Goal: Task Accomplishment & Management: Manage account settings

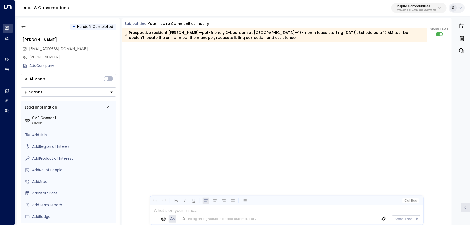
scroll to position [1291, 0]
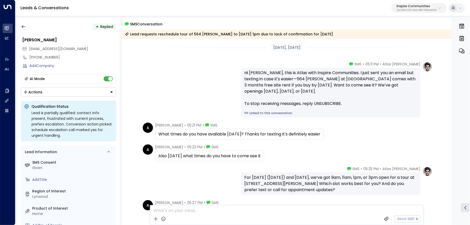
scroll to position [1359, 0]
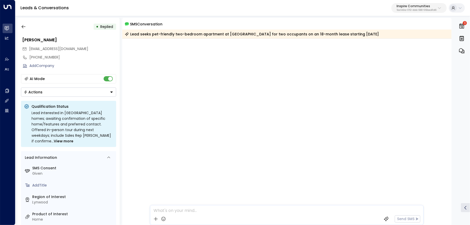
scroll to position [719, 0]
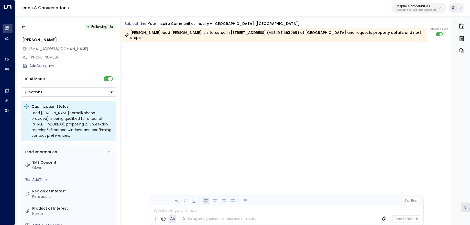
scroll to position [1932, 0]
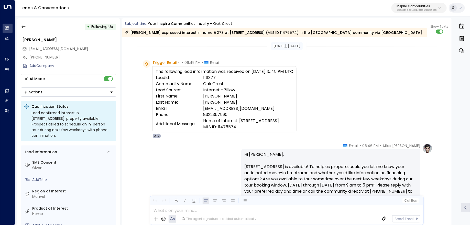
scroll to position [1350, 0]
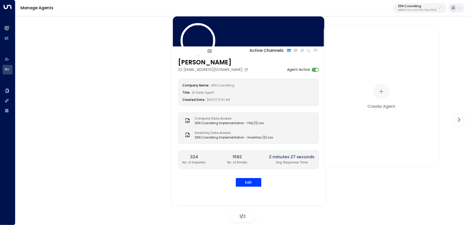
click at [409, 5] on p "25N Coworking" at bounding box center [417, 6] width 39 height 3
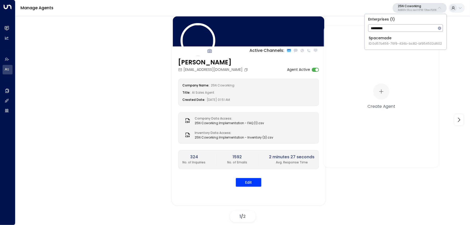
type input "*********"
click at [404, 39] on div "Spacemade ID: 0d57b456-76f9-434b-bc82-bf954502d602" at bounding box center [405, 40] width 73 height 10
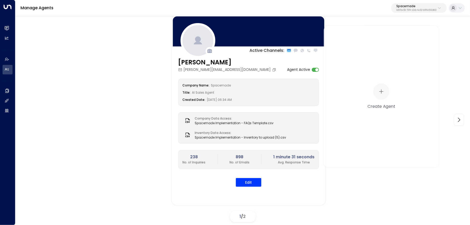
click at [15, 27] on div "Active Channels: Lana lana@spacemade.co Agent Active Company Name: Spacemade Ti…" at bounding box center [242, 119] width 455 height 208
click at [10, 27] on link "Leads & Conversations Leads & Conversations" at bounding box center [8, 28] width 10 height 9
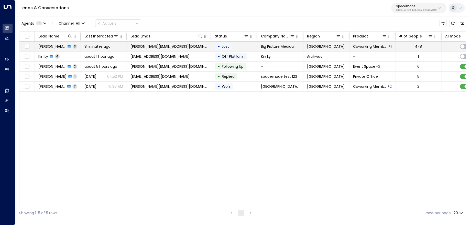
click at [167, 45] on span "james.hansord@bigpicturemedical.com" at bounding box center [169, 46] width 77 height 5
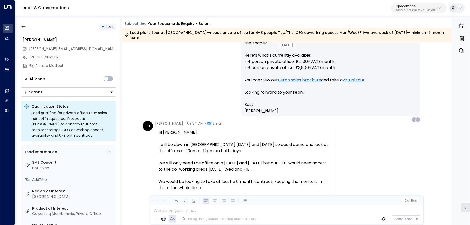
scroll to position [474, 0]
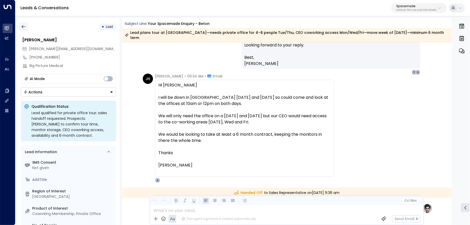
click at [24, 27] on icon "button" at bounding box center [23, 26] width 5 height 5
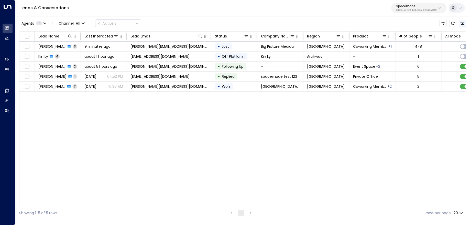
click at [464, 26] on button "Archived Leads" at bounding box center [462, 23] width 7 height 7
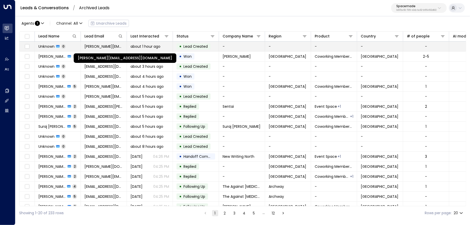
click at [107, 45] on span "sophie.harper@hotmail.com" at bounding box center [104, 46] width 39 height 5
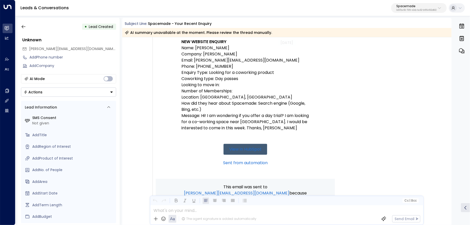
scroll to position [90, 0]
click at [22, 26] on icon "button" at bounding box center [24, 26] width 4 height 3
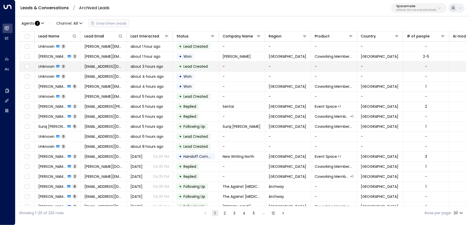
click at [76, 66] on td "Unknown 0" at bounding box center [58, 66] width 46 height 10
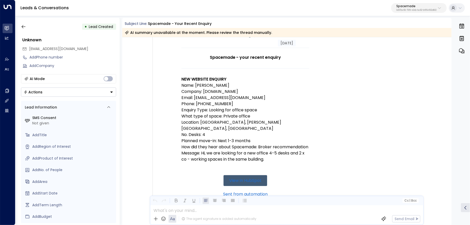
scroll to position [53, 0]
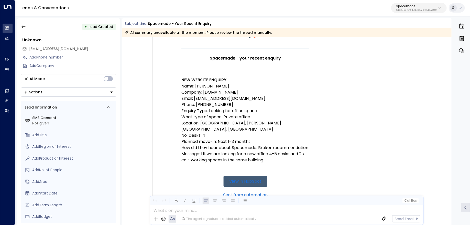
click at [420, 9] on p "0d57b456-76f9-434b-bc82-bf954502d602" at bounding box center [417, 10] width 40 height 2
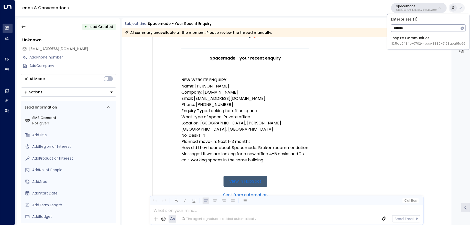
type input "*******"
click at [415, 41] on div "Inspire Communities ID: 5ac0484e-0702-4bbb-8380-6168aea91a66" at bounding box center [429, 40] width 74 height 10
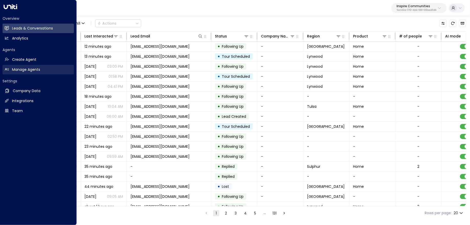
click at [38, 73] on link "Manage Agents Manage Agents" at bounding box center [38, 69] width 71 height 9
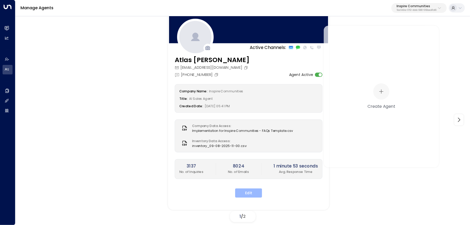
click at [248, 188] on button "Edit" at bounding box center [248, 192] width 27 height 9
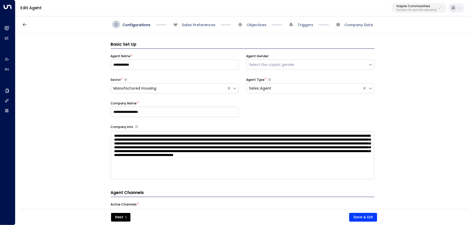
scroll to position [8, 0]
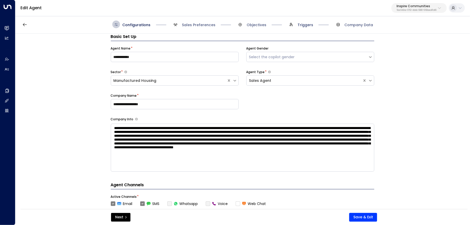
click at [312, 25] on span "Triggers" at bounding box center [306, 24] width 16 height 5
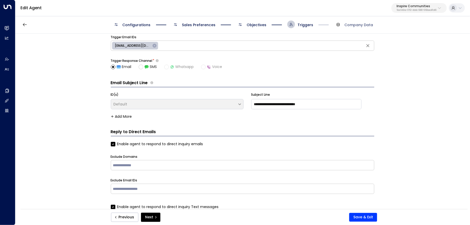
click at [261, 21] on span "Objectives" at bounding box center [252, 24] width 30 height 8
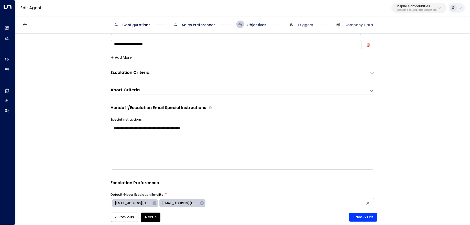
scroll to position [51, 0]
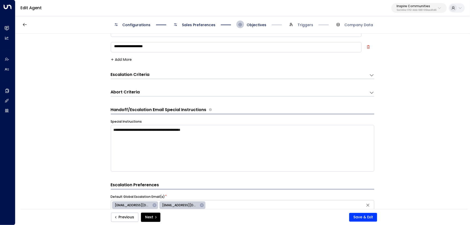
click at [165, 77] on div "Escalation Criteria Reset" at bounding box center [238, 75] width 254 height 6
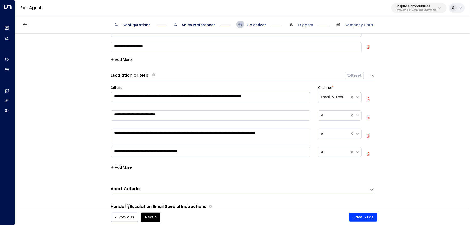
click at [119, 166] on button "Add More" at bounding box center [121, 167] width 21 height 4
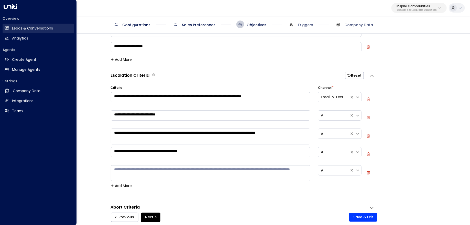
click at [10, 28] on link "Leads & Conversations Leads & Conversations" at bounding box center [38, 28] width 71 height 9
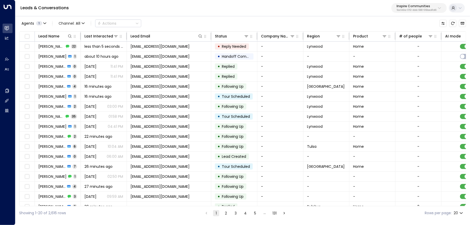
click at [414, 9] on p "5ac0484e-0702-4bbb-8380-6168aea91a66" at bounding box center [417, 10] width 40 height 2
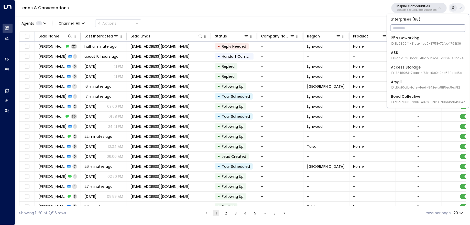
click at [418, 27] on input "text" at bounding box center [428, 27] width 75 height 9
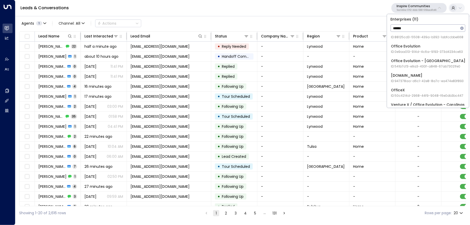
scroll to position [67, 0]
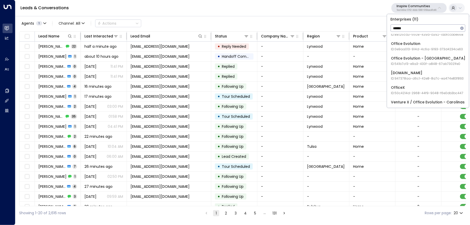
type input "******"
click at [428, 75] on div "OfficeSpace.com ID: 947378aa-d6c1-42e8-8a7c-ea474e83f893" at bounding box center [428, 75] width 73 height 10
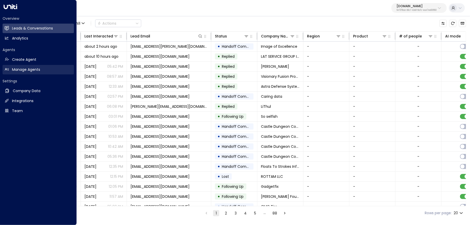
click at [23, 71] on h2 "Manage Agents" at bounding box center [26, 69] width 28 height 5
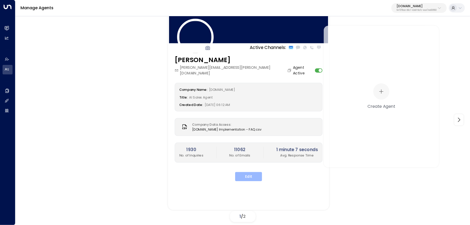
click at [253, 172] on button "Edit" at bounding box center [248, 176] width 27 height 9
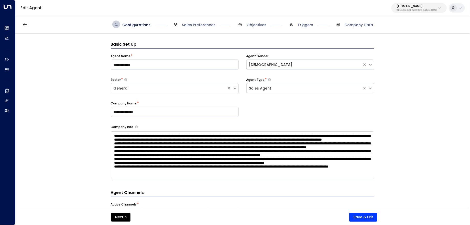
scroll to position [8, 0]
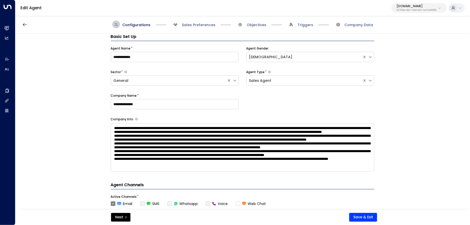
click at [194, 20] on span "Sales Preferences" at bounding box center [194, 24] width 44 height 8
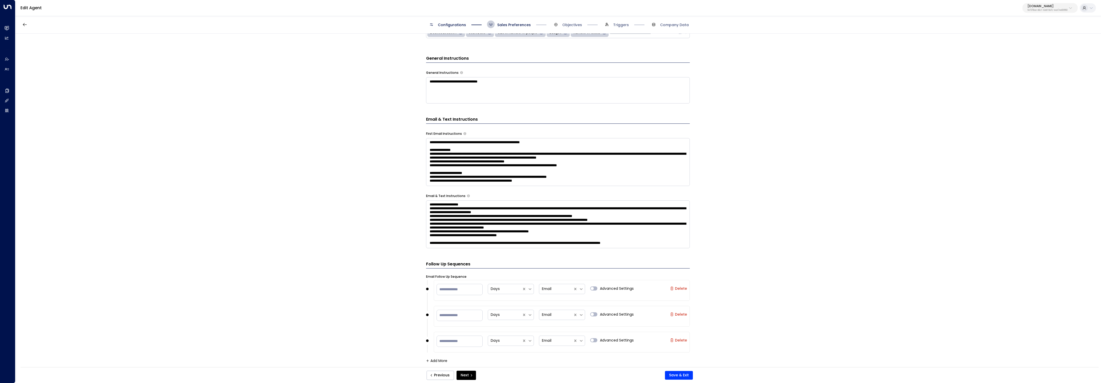
scroll to position [167, 0]
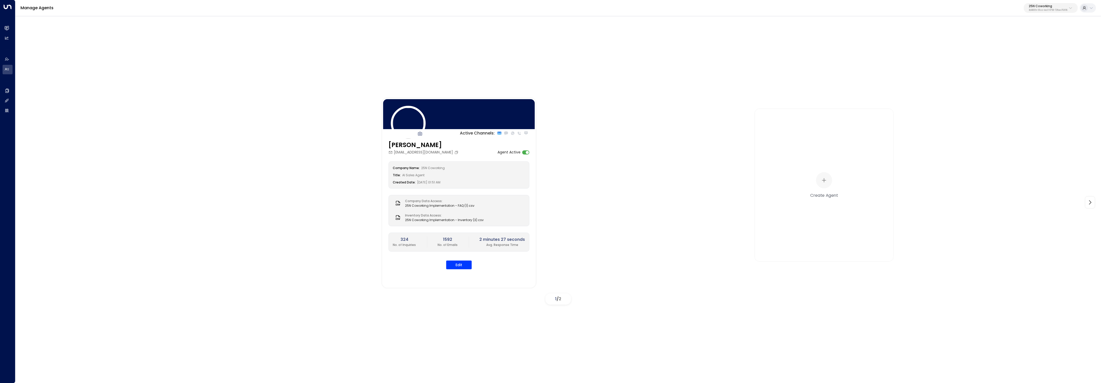
click at [1032, 9] on p "3b9800f4-81ca-4ec0-8758-72fbe4763f36" at bounding box center [1048, 10] width 39 height 2
type input "**********"
click at [1037, 45] on span "ID: bc340fee-f559-48fc-84eb-70f3f6817ad8" at bounding box center [1034, 43] width 69 height 5
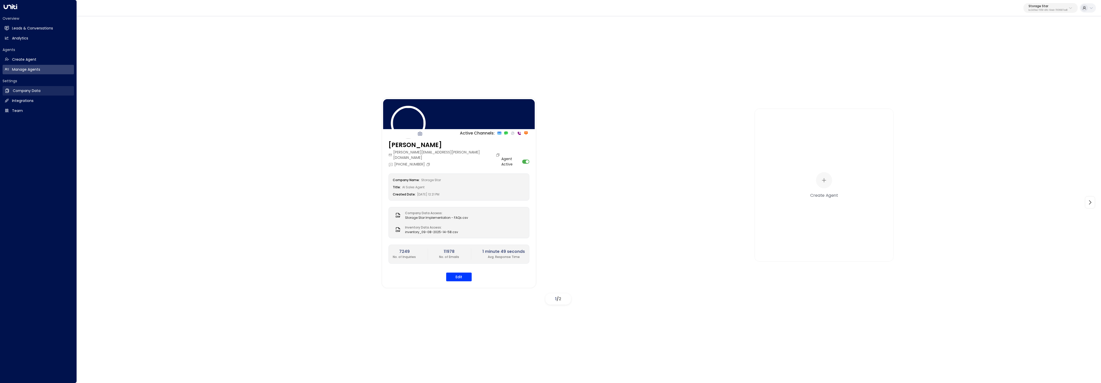
click at [11, 91] on link "Company Data Company Data" at bounding box center [38, 90] width 71 height 9
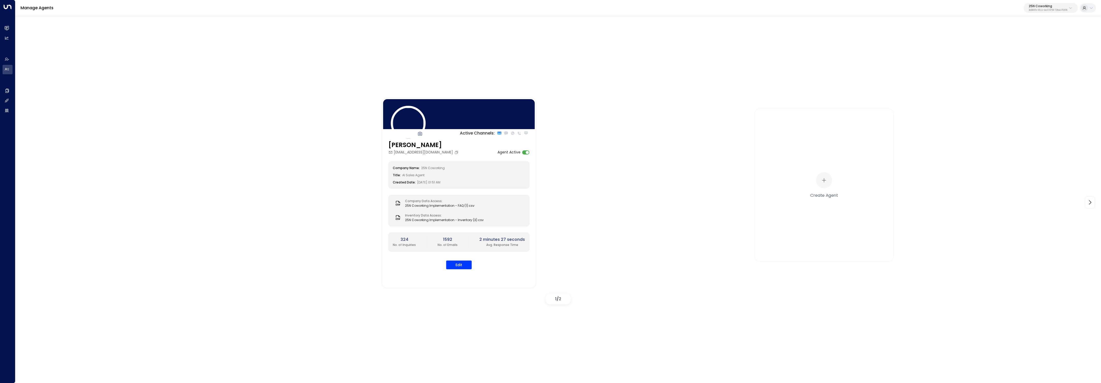
click at [1059, 7] on p "25N Coworking" at bounding box center [1048, 6] width 39 height 3
type input "******"
click at [1008, 41] on div "Jay Suites ID: 638ec7b5-66cb-467c-be2f-f19c05816232" at bounding box center [1035, 40] width 70 height 10
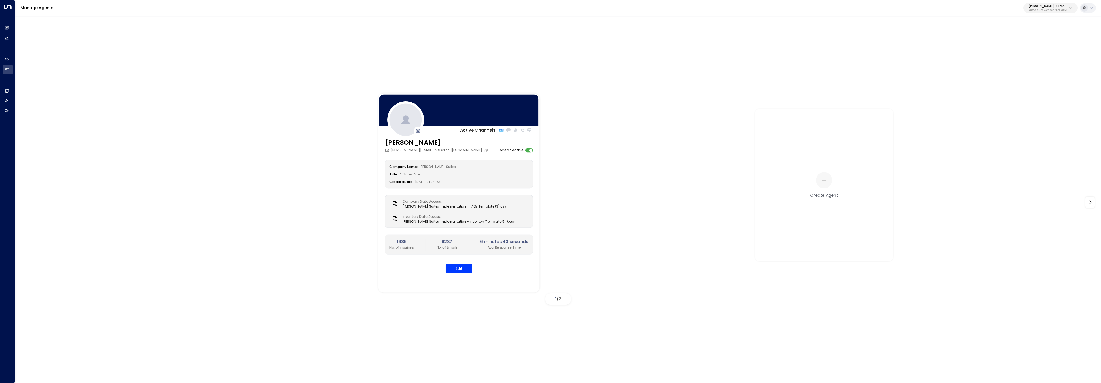
click at [461, 264] on div "Edit" at bounding box center [459, 268] width 148 height 9
click at [461, 264] on button "Edit" at bounding box center [459, 268] width 27 height 9
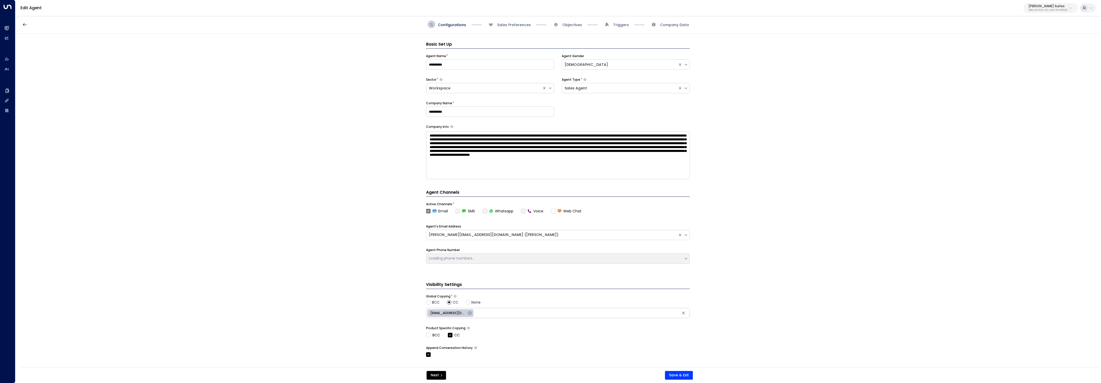
scroll to position [8, 0]
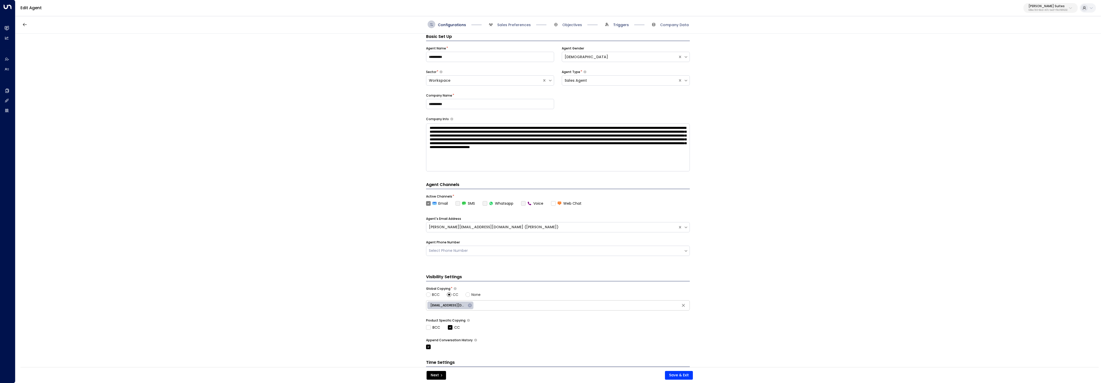
click at [620, 27] on span "Triggers" at bounding box center [621, 24] width 16 height 5
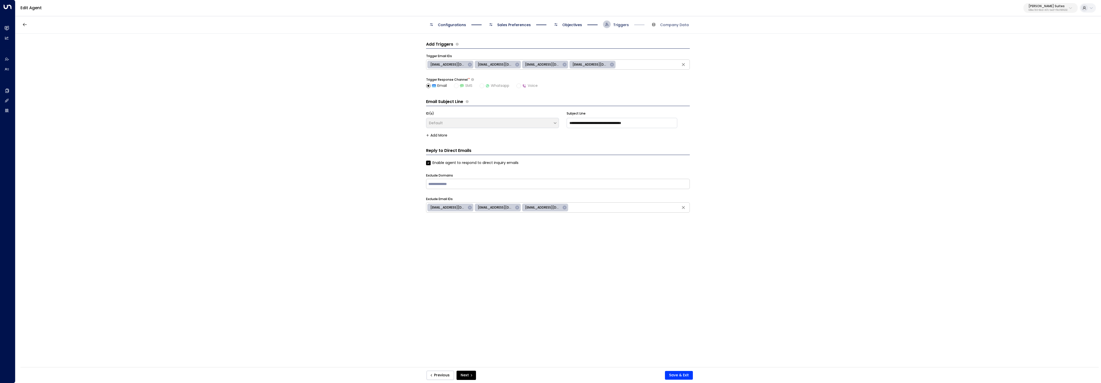
scroll to position [0, 0]
click at [572, 25] on span "Objectives" at bounding box center [572, 24] width 20 height 5
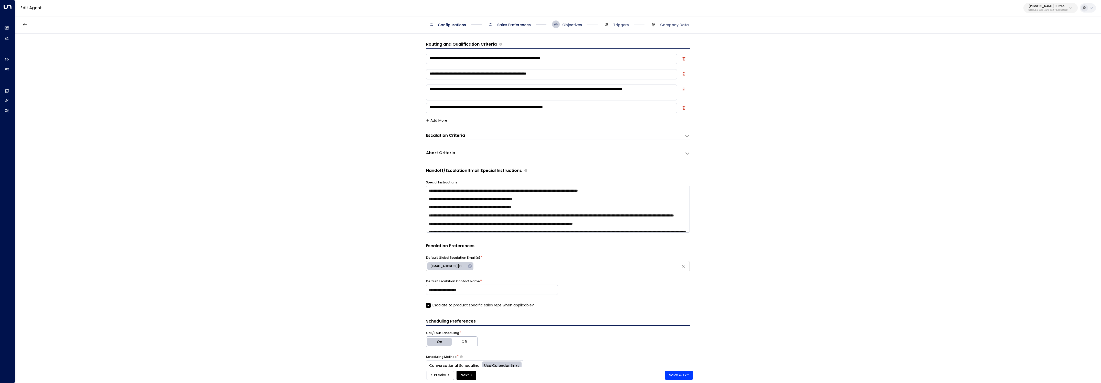
scroll to position [8, 0]
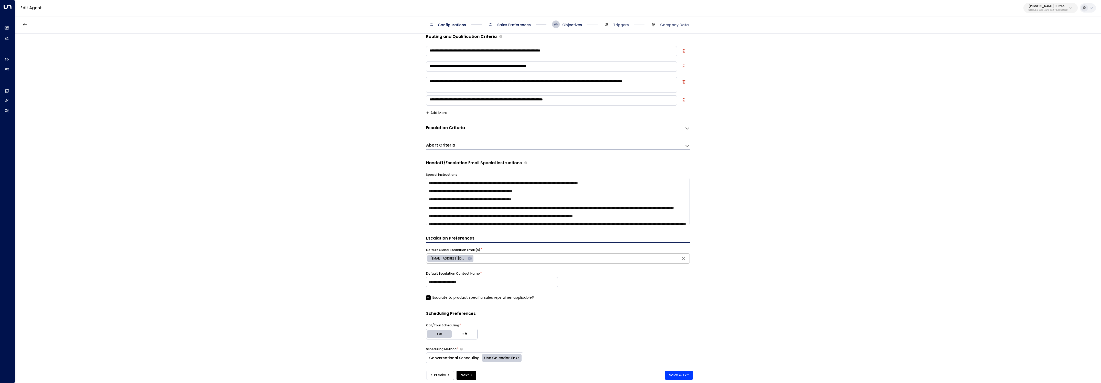
click at [521, 22] on span "Sales Preferences" at bounding box center [514, 24] width 34 height 5
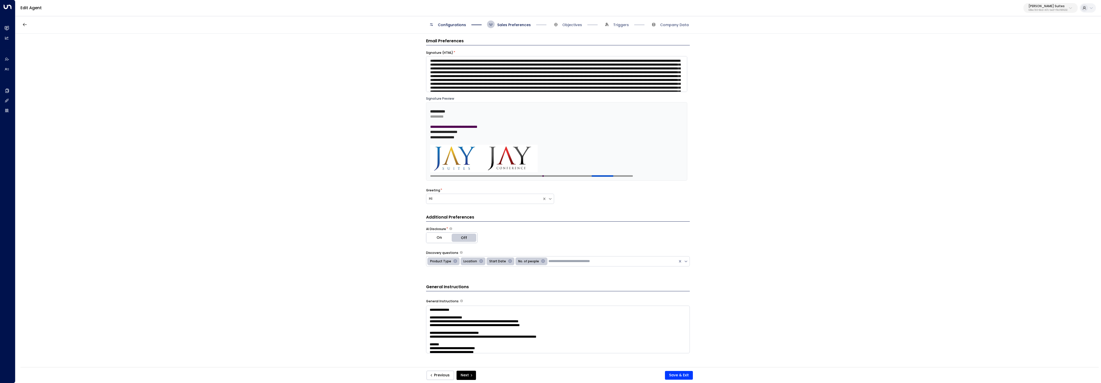
scroll to position [0, 0]
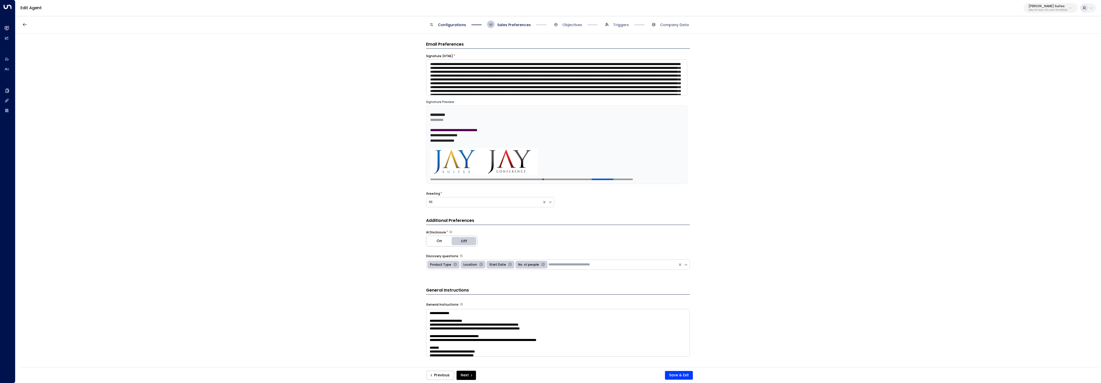
click at [440, 112] on div "**********" at bounding box center [531, 144] width 203 height 73
drag, startPoint x: 434, startPoint y: 111, endPoint x: 428, endPoint y: 101, distance: 11.8
click at [428, 101] on div "**********" at bounding box center [556, 142] width 261 height 84
click at [435, 114] on span "**********" at bounding box center [437, 115] width 15 height 4
click at [430, 117] on span "**********" at bounding box center [437, 115] width 15 height 4
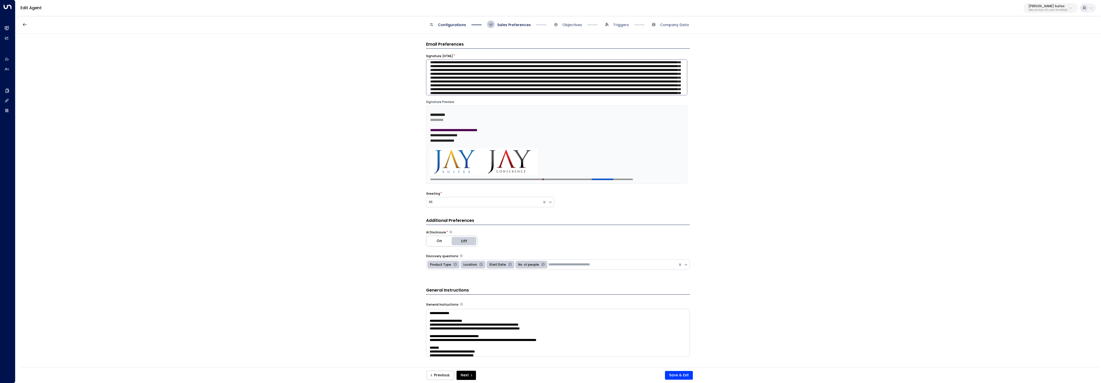
click at [472, 68] on textarea at bounding box center [556, 77] width 261 height 36
paste textarea "**********"
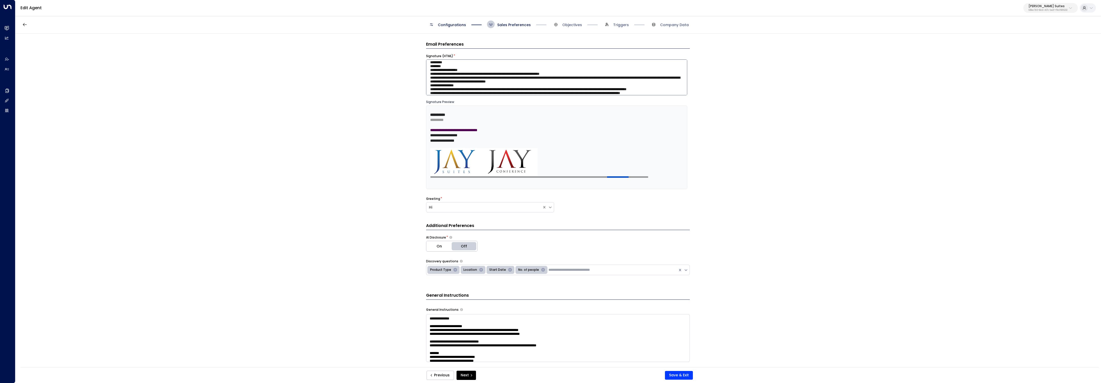
scroll to position [163, 0]
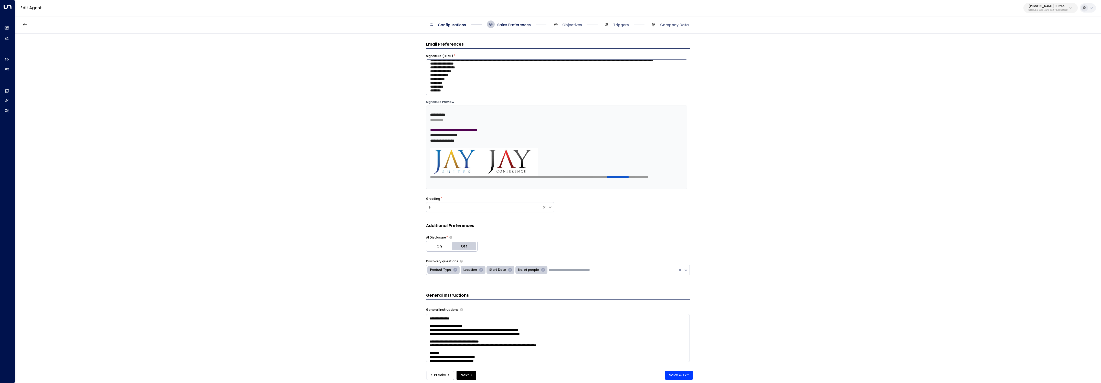
type textarea "**********"
drag, startPoint x: 382, startPoint y: 128, endPoint x: 387, endPoint y: 131, distance: 6.5
click at [382, 128] on div "**********" at bounding box center [557, 202] width 1085 height 337
click at [492, 63] on textarea at bounding box center [556, 76] width 261 height 36
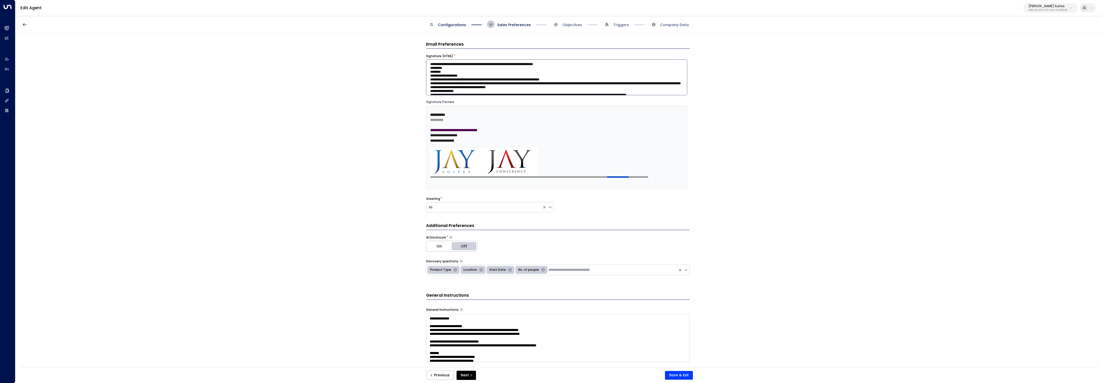
drag, startPoint x: 432, startPoint y: 80, endPoint x: 352, endPoint y: -5, distance: 116.3
click at [352, 0] on html "**********" at bounding box center [550, 185] width 1101 height 370
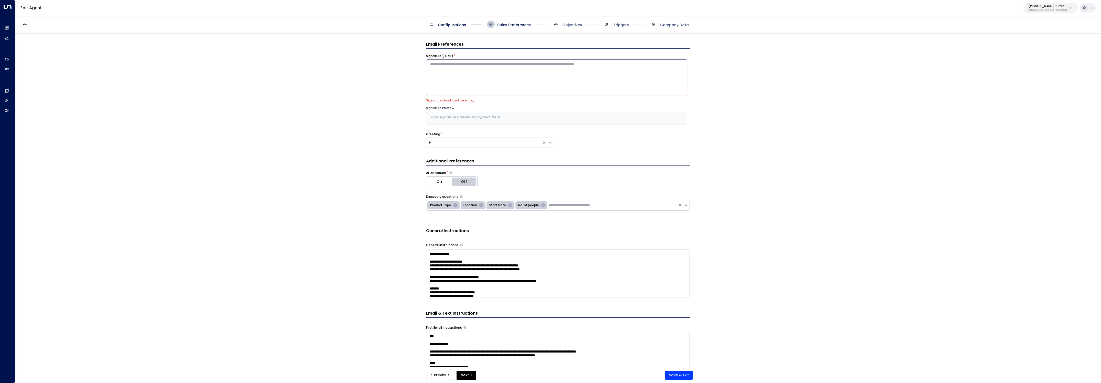
paste textarea "**********"
type textarea "**********"
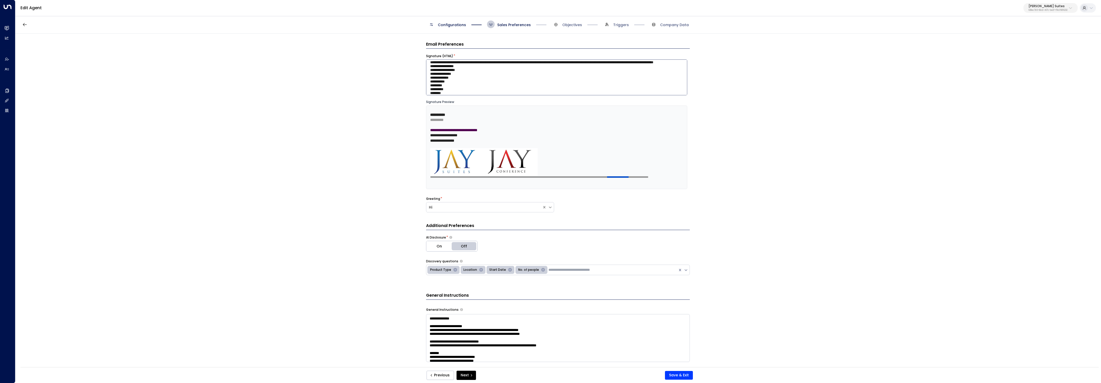
scroll to position [56, 0]
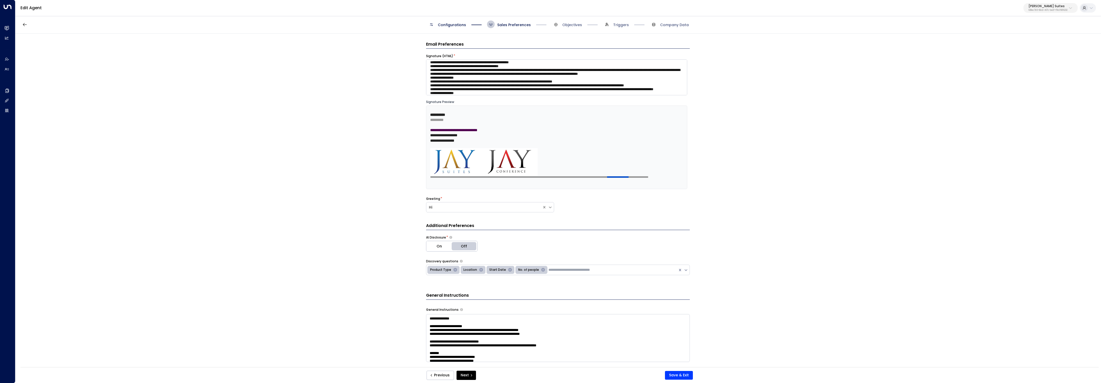
click at [451, 113] on div "**********" at bounding box center [546, 147] width 232 height 78
click at [431, 111] on div "**********" at bounding box center [546, 147] width 232 height 78
click at [434, 110] on div "**********" at bounding box center [546, 147] width 232 height 78
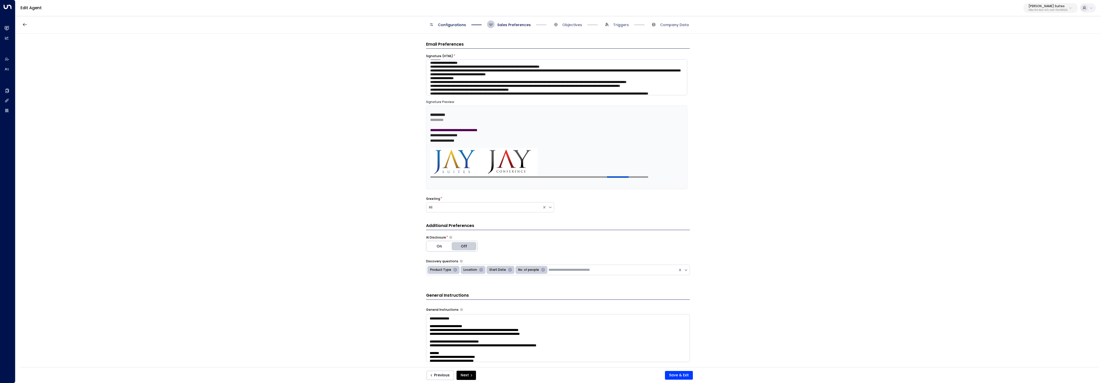
scroll to position [17, 0]
click at [437, 108] on div "**********" at bounding box center [546, 147] width 232 height 78
drag, startPoint x: 427, startPoint y: 111, endPoint x: 419, endPoint y: 95, distance: 18.2
click at [419, 95] on div "**********" at bounding box center [557, 202] width 1085 height 337
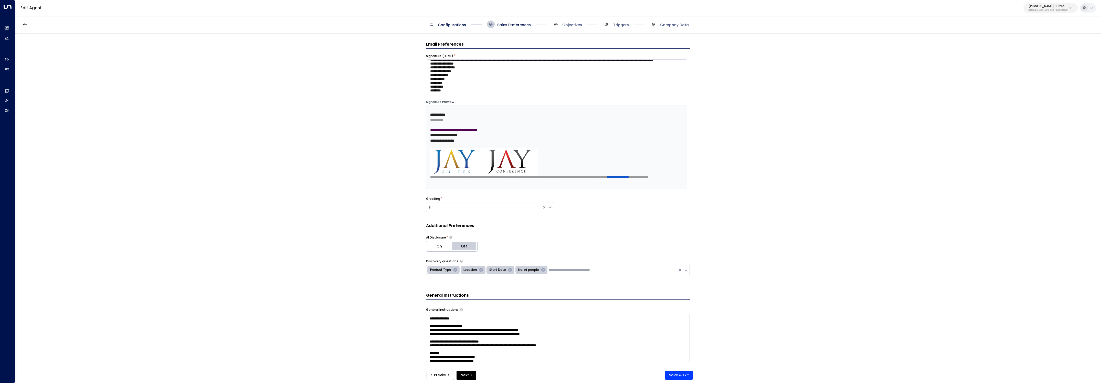
scroll to position [0, 0]
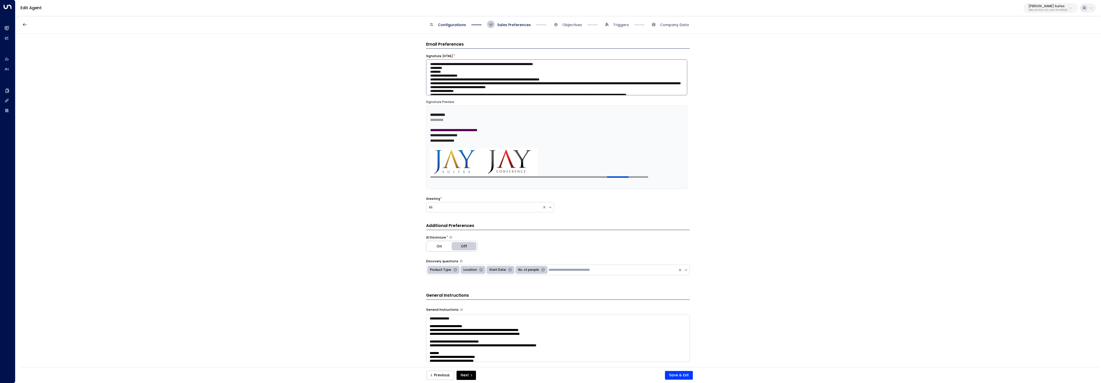
click at [476, 82] on textarea at bounding box center [556, 77] width 261 height 36
click at [450, 121] on p "*********" at bounding box center [546, 119] width 232 height 5
drag, startPoint x: 465, startPoint y: 118, endPoint x: 419, endPoint y: 89, distance: 54.6
click at [407, 90] on div "**********" at bounding box center [557, 202] width 1085 height 337
click at [460, 88] on textarea at bounding box center [556, 77] width 261 height 36
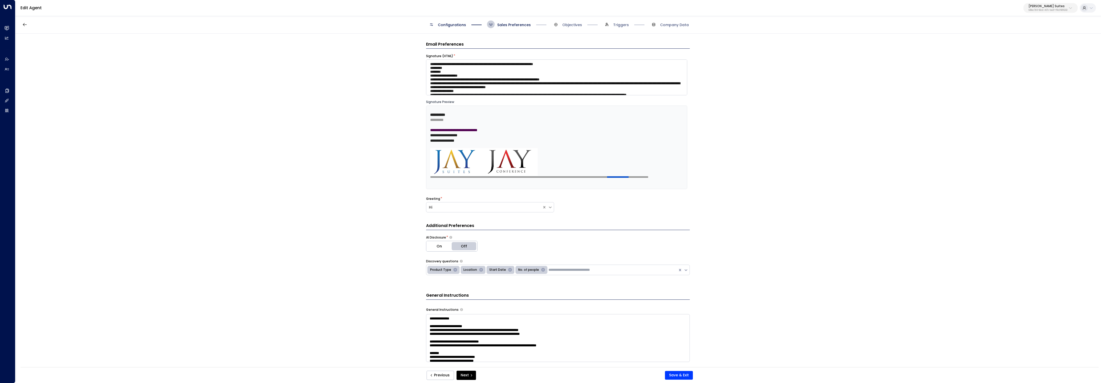
click at [442, 110] on div "**********" at bounding box center [546, 147] width 232 height 78
click at [607, 85] on textarea at bounding box center [556, 77] width 261 height 36
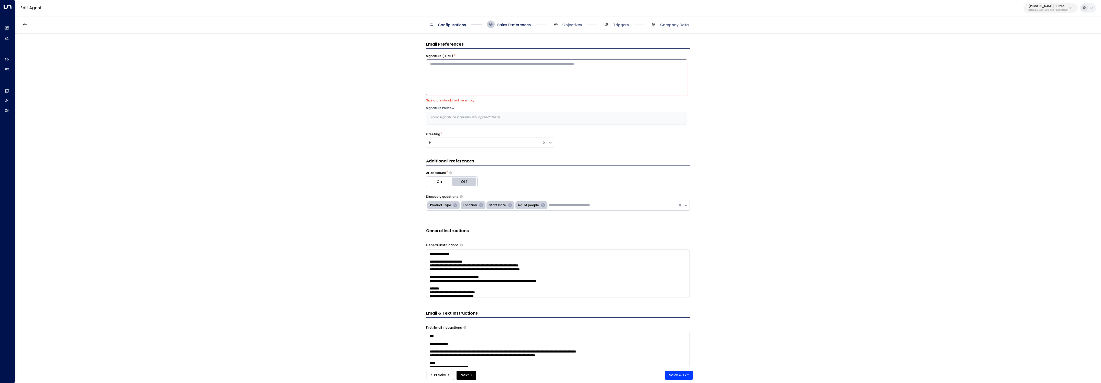
paste textarea "**********"
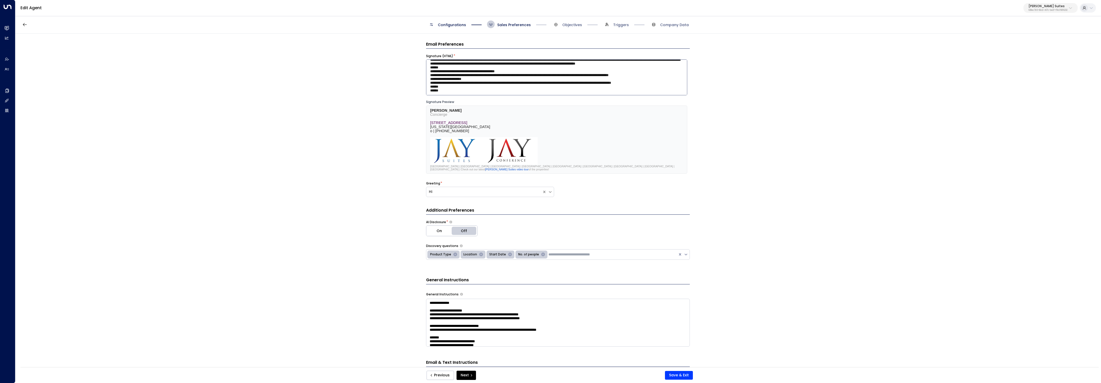
scroll to position [79, 0]
type textarea "**********"
click at [683, 377] on button "Save & Exit" at bounding box center [679, 375] width 28 height 9
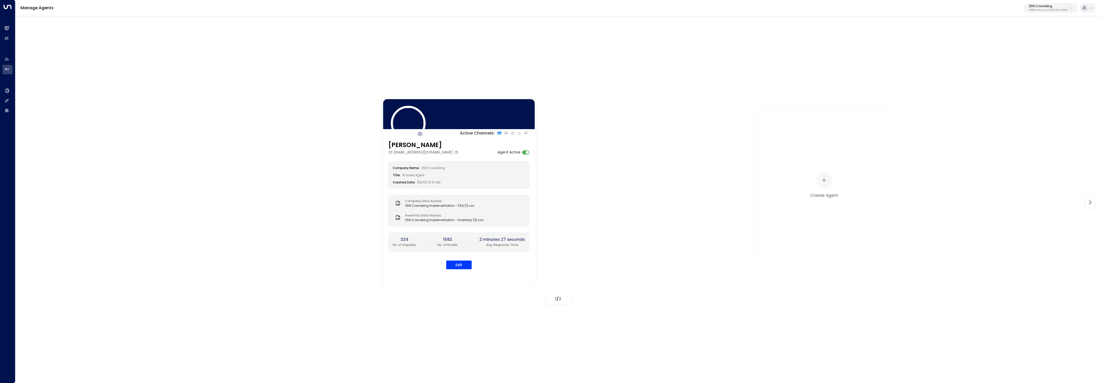
click at [1043, 7] on p "25N Coworking" at bounding box center [1048, 6] width 39 height 3
type input "*******"
click at [1015, 35] on div "Space Station ID: 4f1736e9-ccb7-4332-bcb2-7b72aeab8734" at bounding box center [1035, 40] width 71 height 10
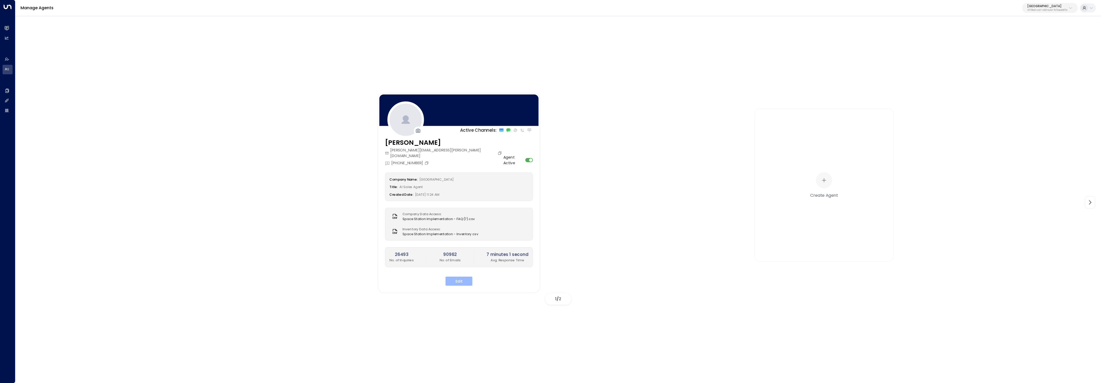
click at [464, 278] on button "Edit" at bounding box center [459, 281] width 27 height 9
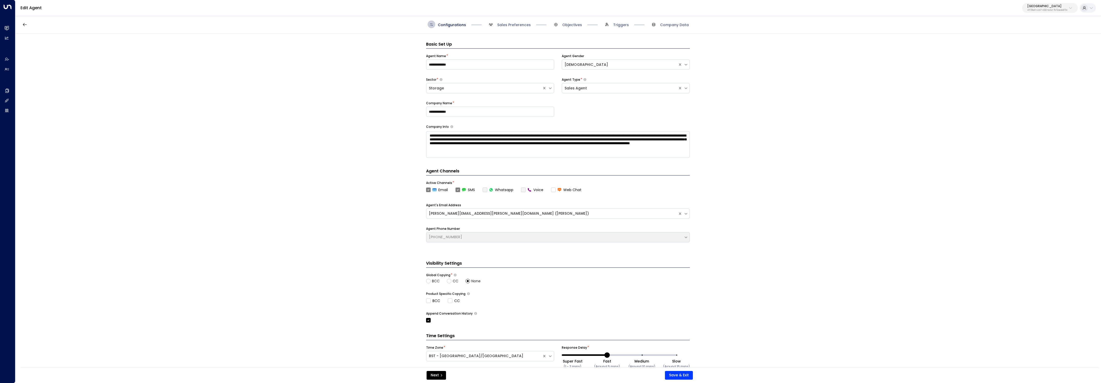
scroll to position [8, 0]
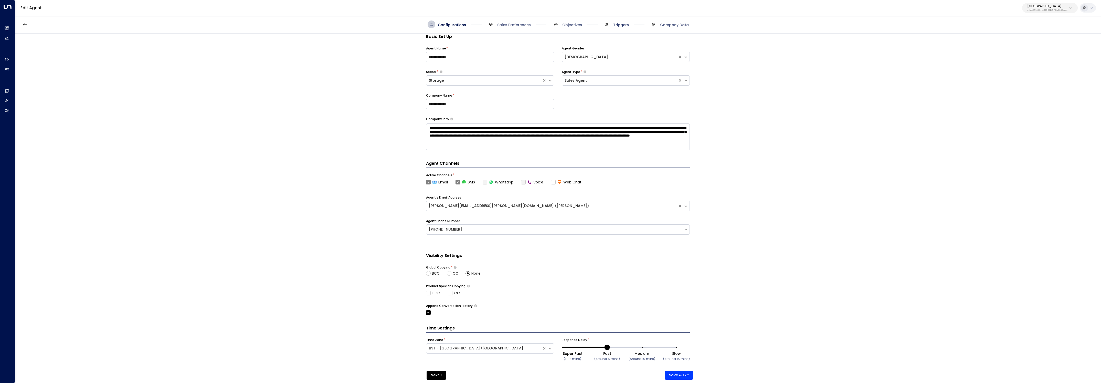
click at [619, 27] on span "Triggers" at bounding box center [621, 24] width 16 height 5
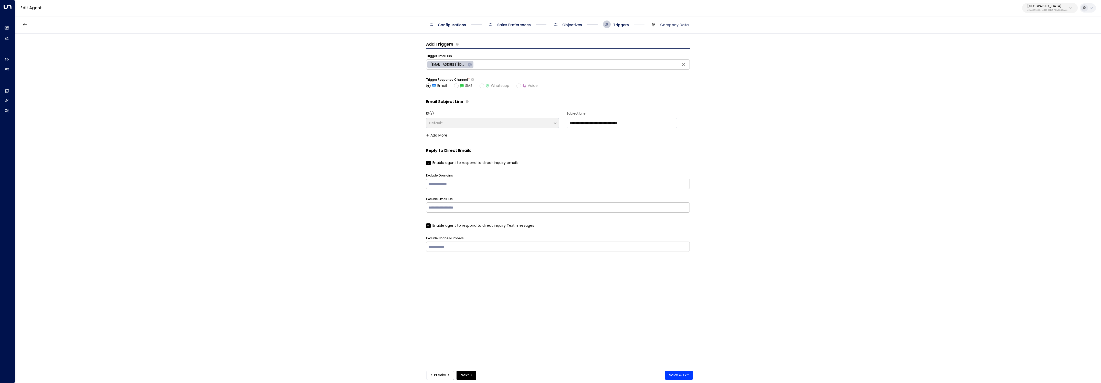
scroll to position [0, 0]
click at [571, 24] on span "Objectives" at bounding box center [572, 24] width 20 height 5
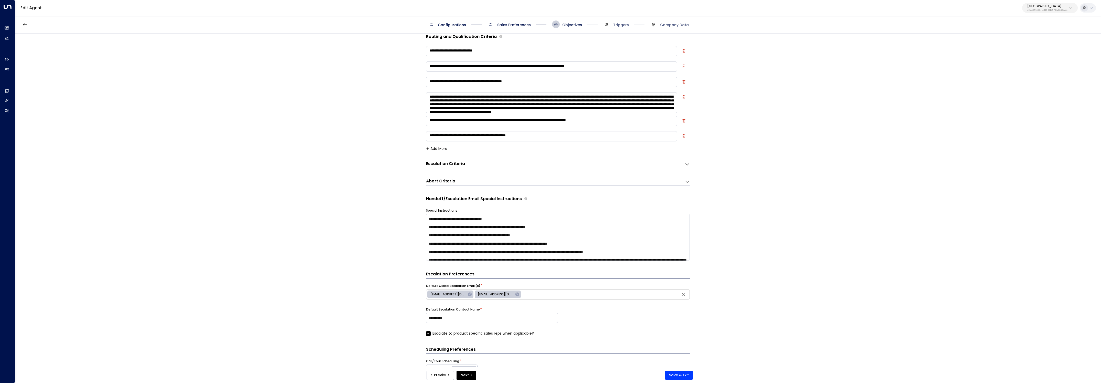
click at [511, 21] on span "Sales Preferences" at bounding box center [509, 24] width 44 height 8
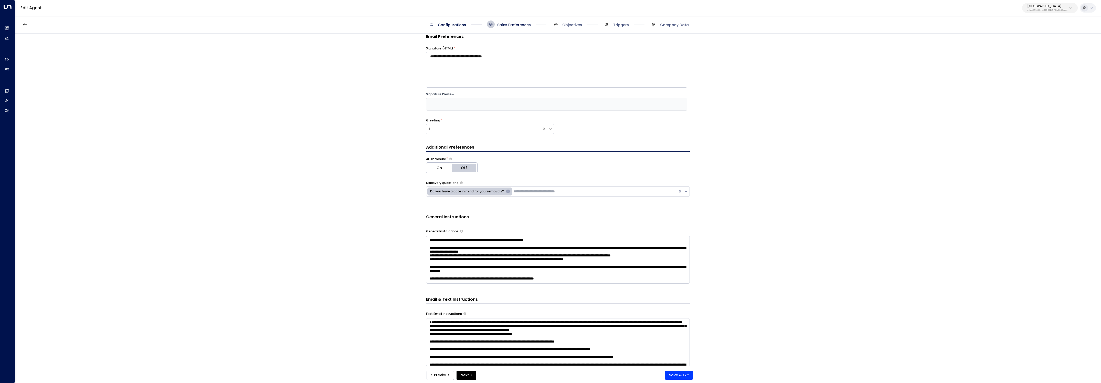
click at [456, 103] on div at bounding box center [556, 104] width 261 height 13
click at [1058, 7] on p "[GEOGRAPHIC_DATA]" at bounding box center [1047, 6] width 40 height 3
type input "******"
click at [1039, 52] on div "Office Evolution - [GEOGRAPHIC_DATA] ID: 541b7cf3-e9a3-430f-a848-67ab73021fe0" at bounding box center [1037, 55] width 75 height 10
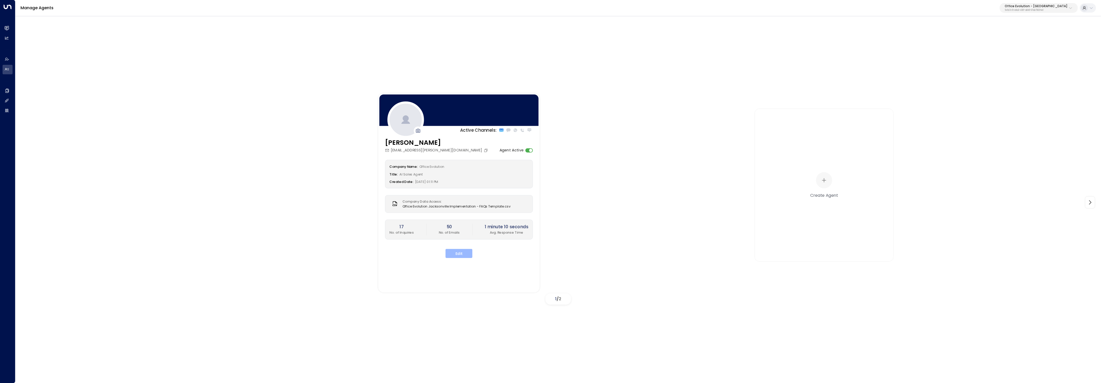
click at [467, 255] on button "Edit" at bounding box center [459, 253] width 27 height 9
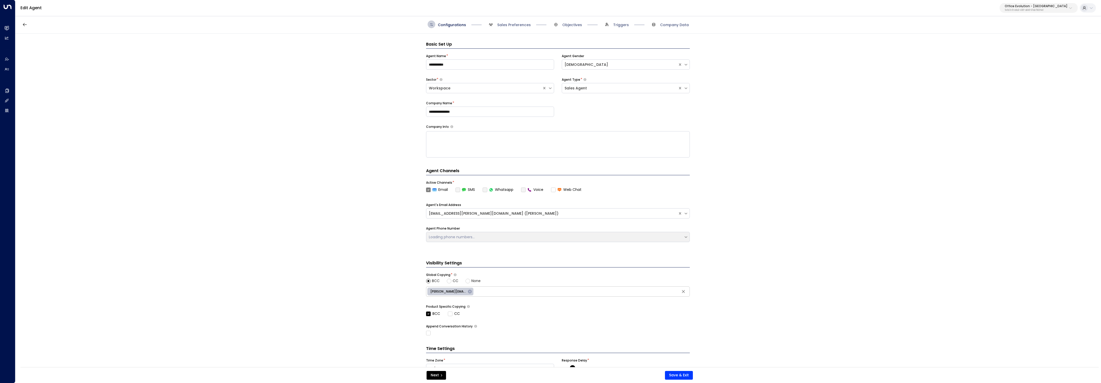
scroll to position [8, 0]
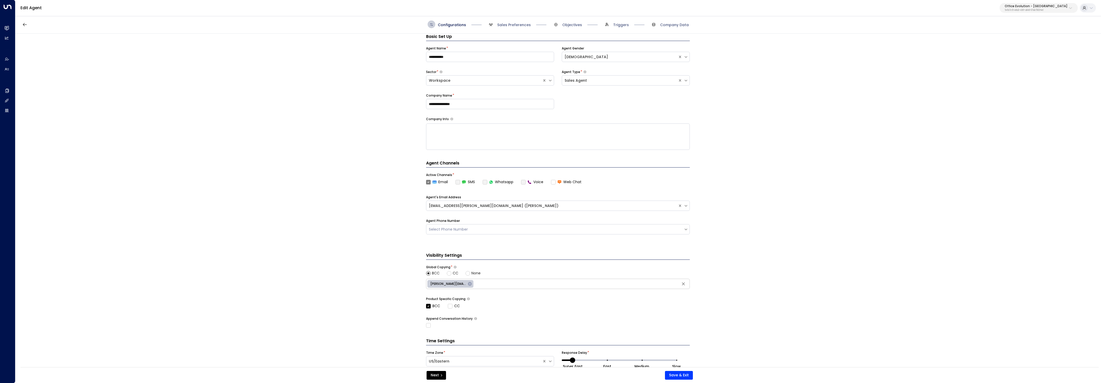
click at [612, 23] on span "Triggers" at bounding box center [616, 24] width 26 height 8
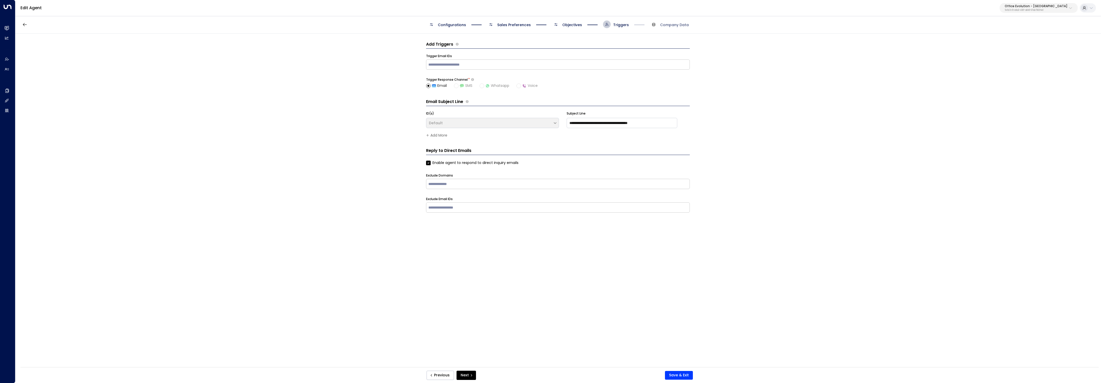
click at [572, 24] on span "Objectives" at bounding box center [572, 24] width 20 height 5
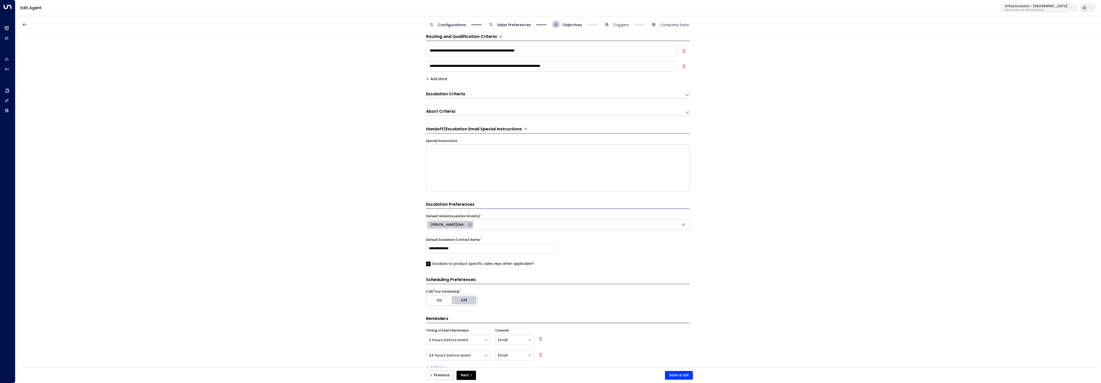
click at [500, 20] on span "Sales Preferences" at bounding box center [509, 24] width 44 height 8
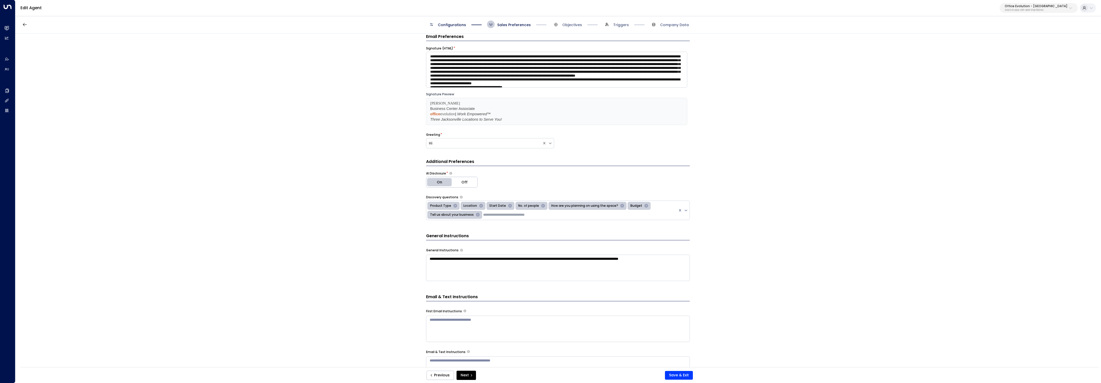
click at [1038, 10] on p "541b7cf3-e9a3-430f-a848-67ab73021fe0" at bounding box center [1036, 10] width 63 height 2
click at [1036, 29] on input "text" at bounding box center [1057, 27] width 75 height 9
type input "******"
click at [1034, 40] on div "[PERSON_NAME] Suites ID: 638ec7b5-66cb-467c-be2f-f19c05816232" at bounding box center [1056, 40] width 70 height 10
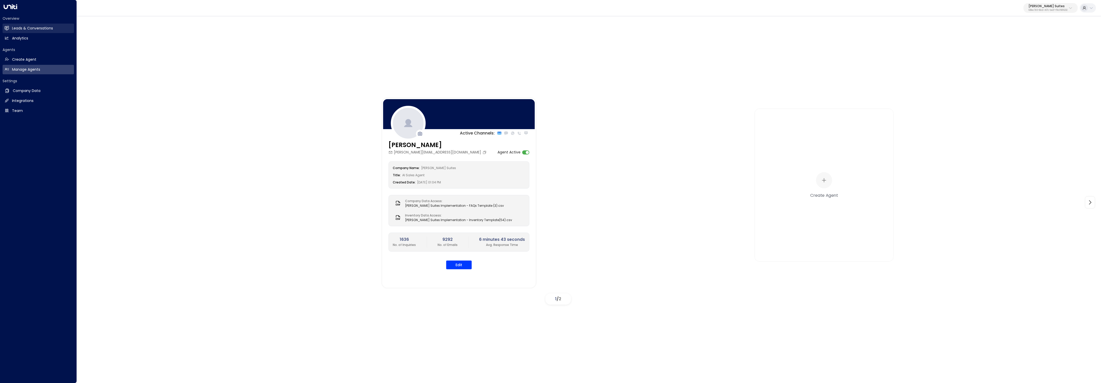
click at [12, 29] on h2 "Leads & Conversations" at bounding box center [32, 28] width 41 height 5
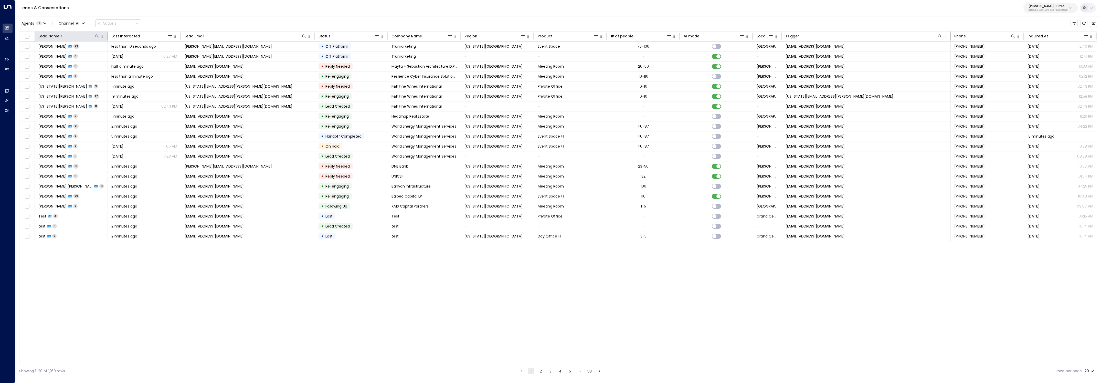
click at [95, 33] on div "Lead Name" at bounding box center [68, 36] width 61 height 6
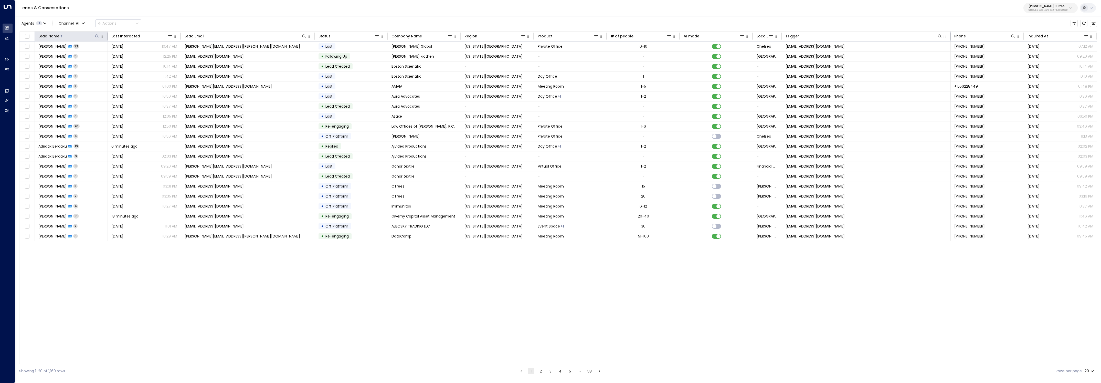
click at [94, 34] on button at bounding box center [96, 36] width 5 height 5
type input "******"
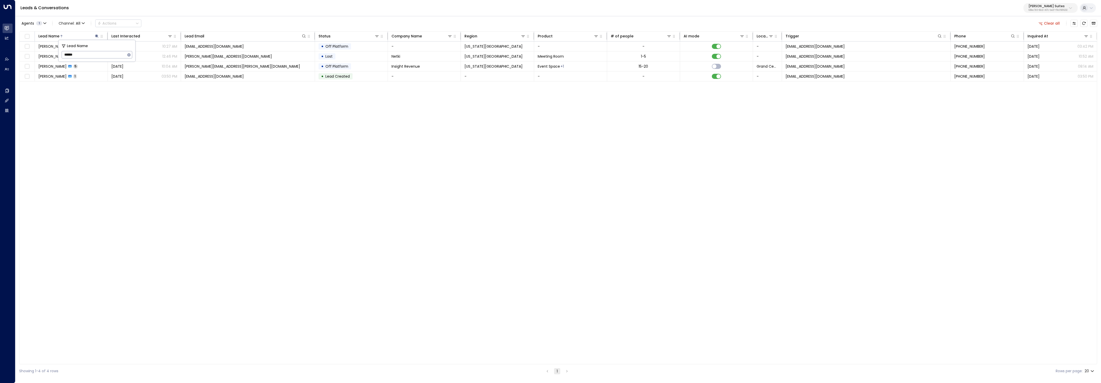
drag, startPoint x: 236, startPoint y: 17, endPoint x: 214, endPoint y: 22, distance: 22.7
click at [236, 17] on div "Agents 1 Channel: All Actions Clear all Lead Name Last Interacted Lead Email St…" at bounding box center [558, 196] width 1078 height 362
click at [105, 48] on td "[PERSON_NAME] 2" at bounding box center [71, 46] width 73 height 10
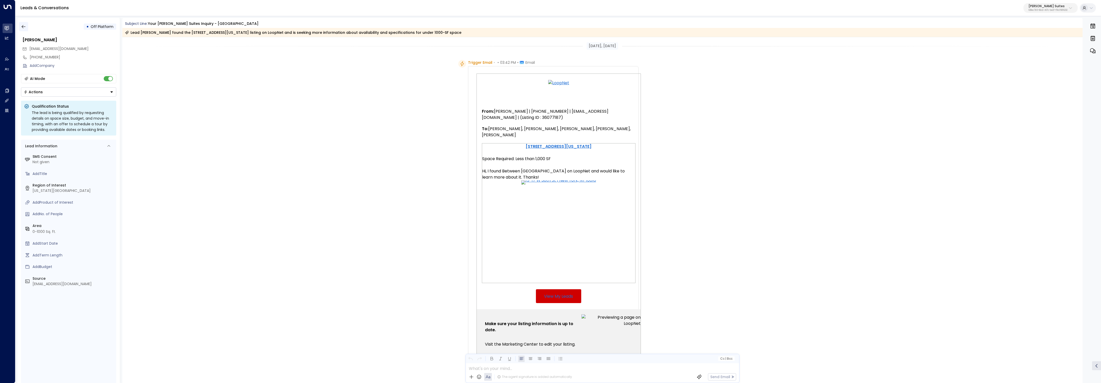
click at [21, 28] on icon "button" at bounding box center [23, 26] width 5 height 5
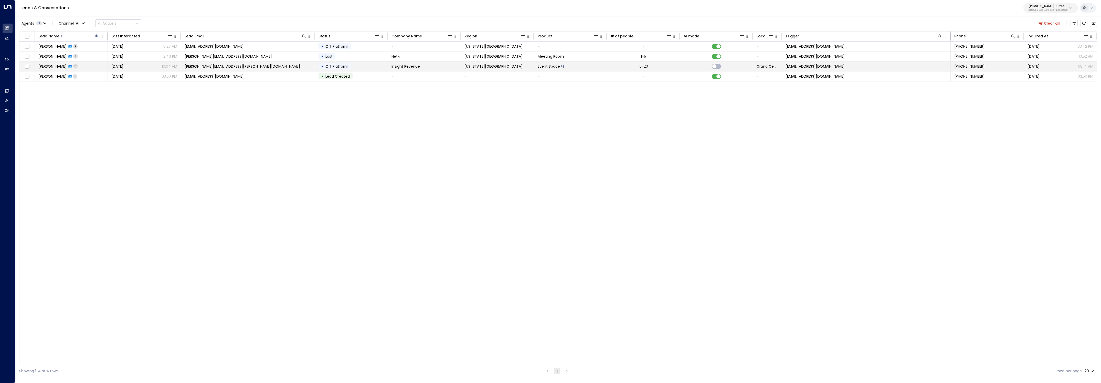
click at [123, 69] on span "[DATE]" at bounding box center [117, 66] width 12 height 5
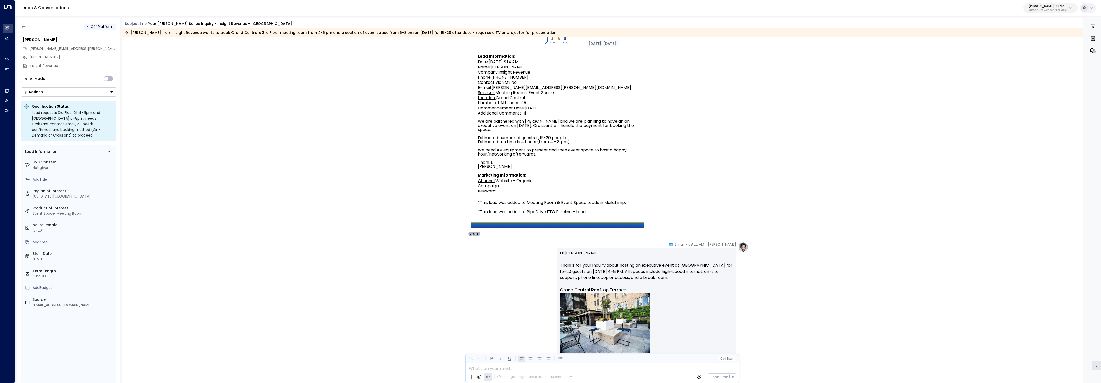
scroll to position [49, 0]
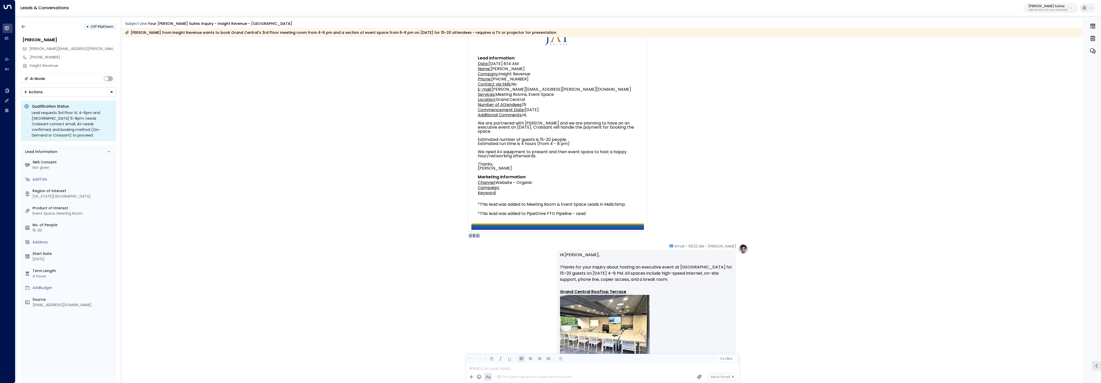
drag, startPoint x: 524, startPoint y: 78, endPoint x: 496, endPoint y: 79, distance: 27.9
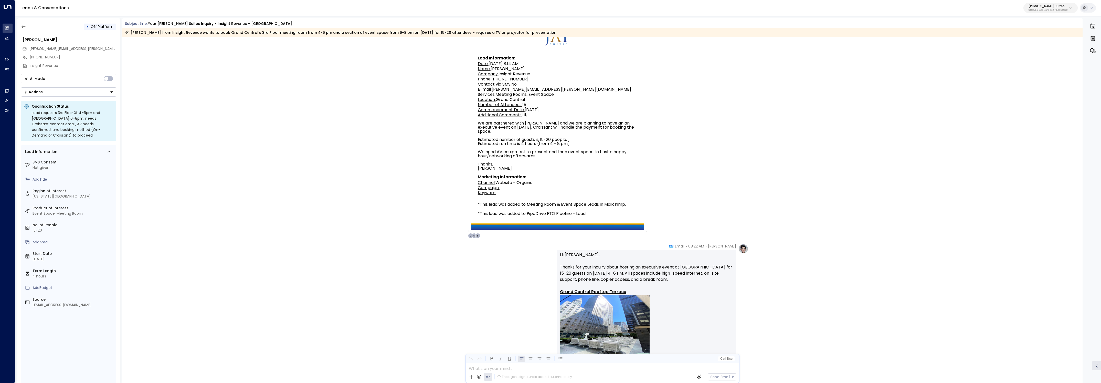
click at [496, 79] on div "Phone: [PHONE_NUMBER]" at bounding box center [558, 79] width 160 height 4
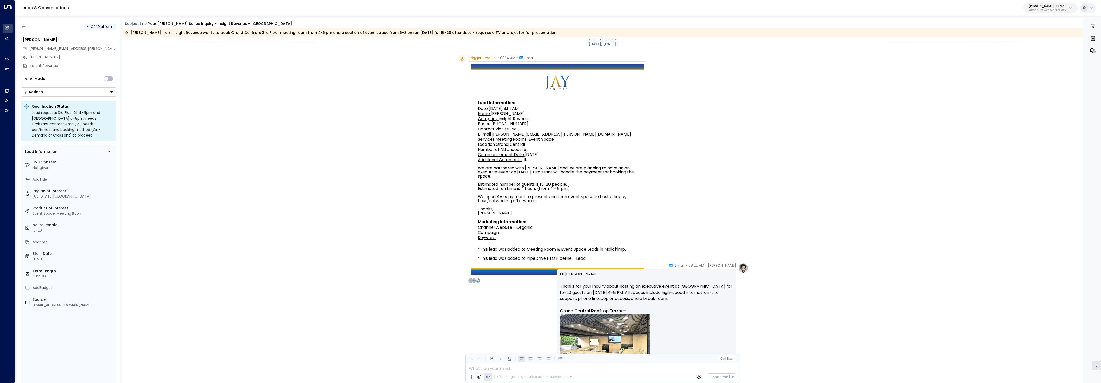
scroll to position [0, 0]
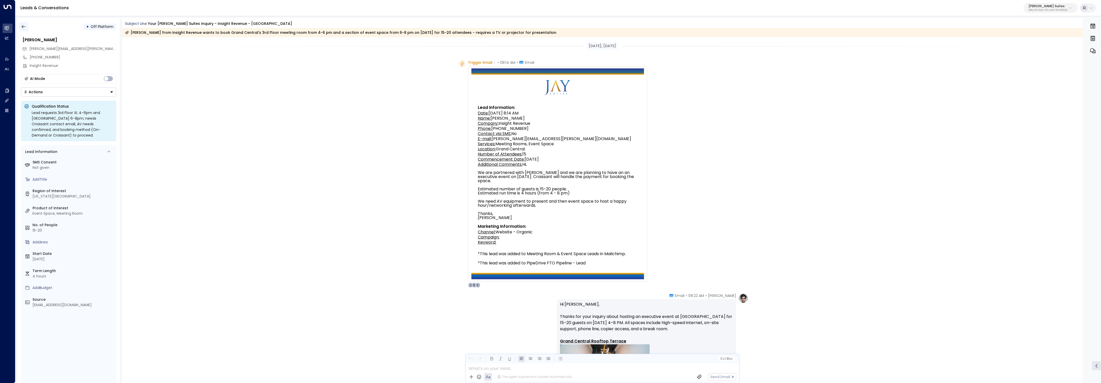
click at [25, 25] on icon "button" at bounding box center [23, 26] width 5 height 5
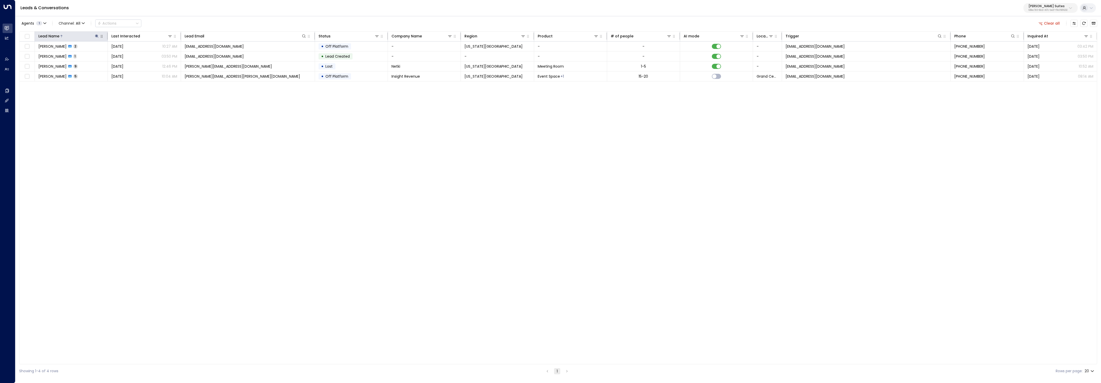
click at [96, 36] on icon at bounding box center [96, 35] width 3 height 3
click at [128, 54] on icon "button" at bounding box center [128, 54] width 3 height 3
click at [297, 35] on div at bounding box center [255, 36] width 102 height 5
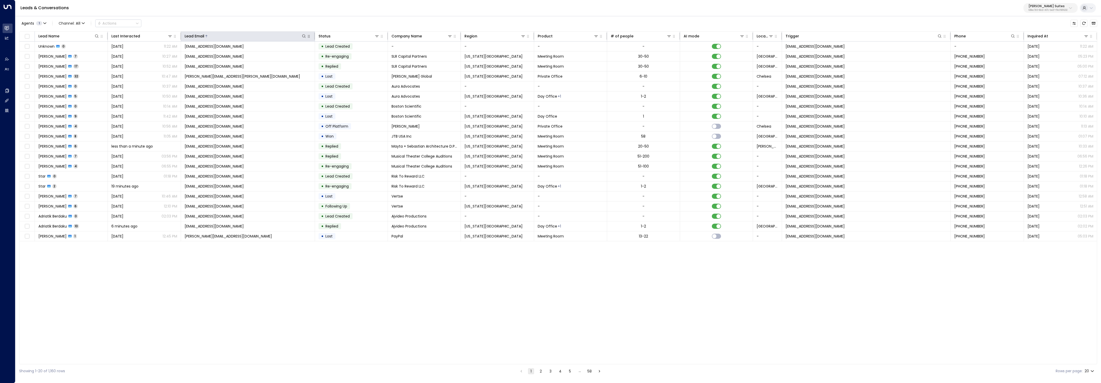
click at [307, 36] on icon "button" at bounding box center [309, 36] width 4 height 4
click at [303, 37] on icon at bounding box center [303, 35] width 3 height 3
type input "**********"
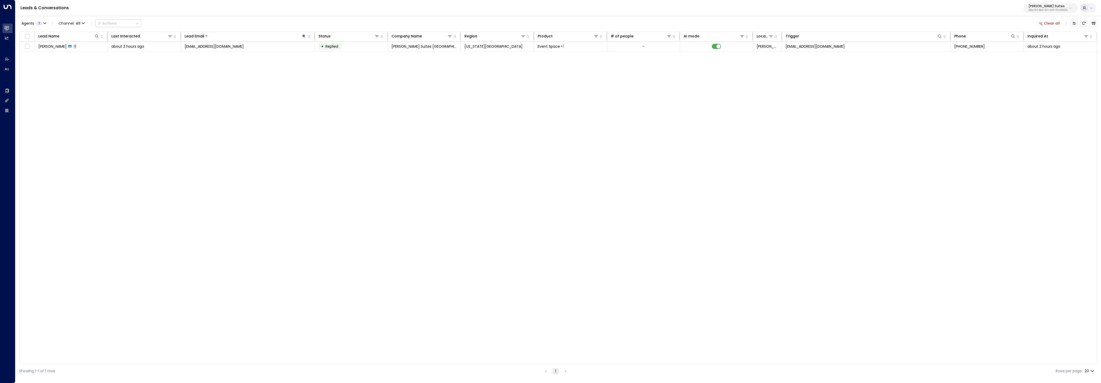
click at [292, 6] on div "Leads & Conversations [PERSON_NAME] Suites 638ec7b5-66cb-467c-be2f-f19c05816232" at bounding box center [558, 8] width 1086 height 16
click at [197, 41] on th "Lead Email" at bounding box center [248, 36] width 134 height 10
click at [197, 45] on span "[EMAIL_ADDRESS][DOMAIN_NAME]" at bounding box center [214, 46] width 59 height 5
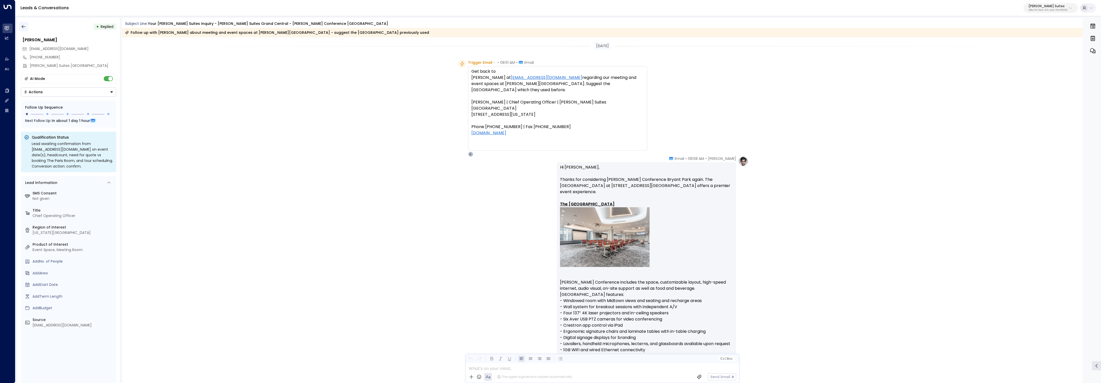
click at [23, 24] on icon "button" at bounding box center [23, 26] width 5 height 5
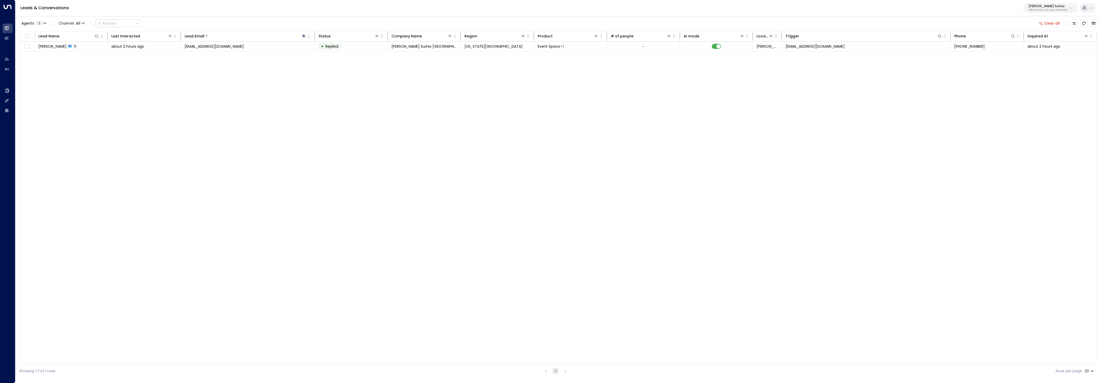
click at [100, 36] on icon "button" at bounding box center [102, 36] width 4 height 4
click at [96, 37] on icon at bounding box center [97, 36] width 4 height 4
drag, startPoint x: 242, startPoint y: 21, endPoint x: 275, endPoint y: 29, distance: 34.3
click at [242, 20] on div "Agents 1 Channel: All Actions Clear all" at bounding box center [558, 23] width 1078 height 11
click at [305, 36] on icon at bounding box center [304, 36] width 4 height 4
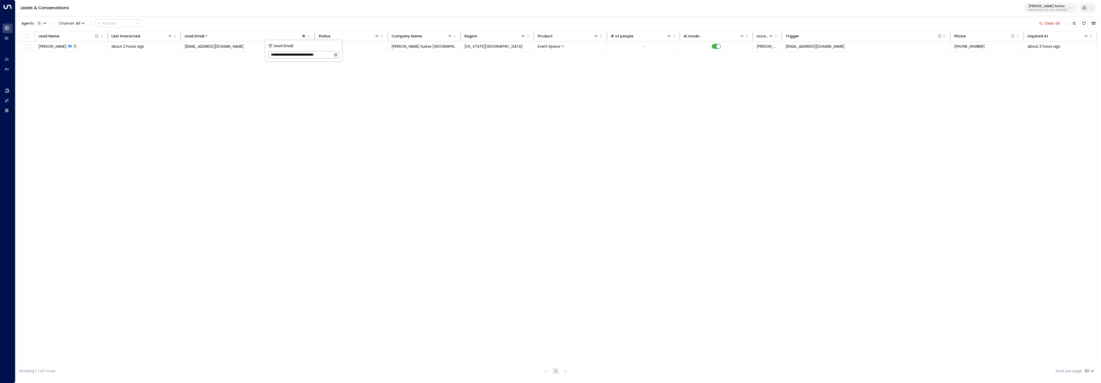
click at [337, 55] on icon "button" at bounding box center [335, 54] width 3 height 3
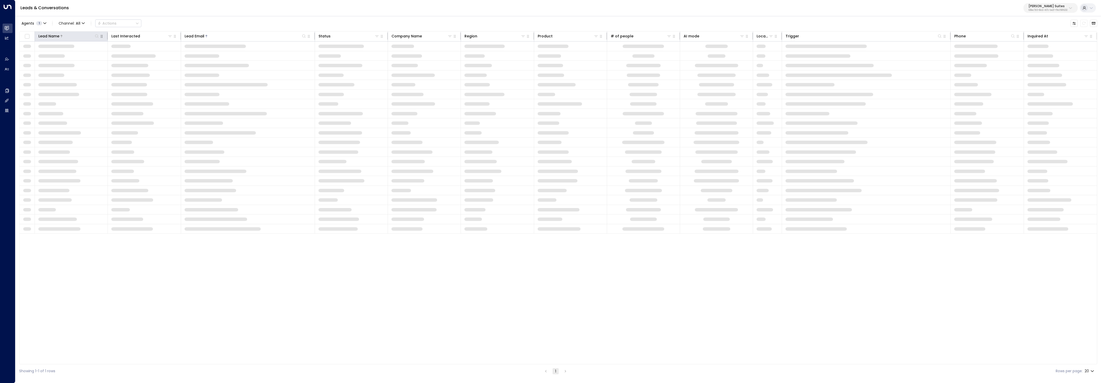
click at [93, 35] on div at bounding box center [79, 36] width 40 height 5
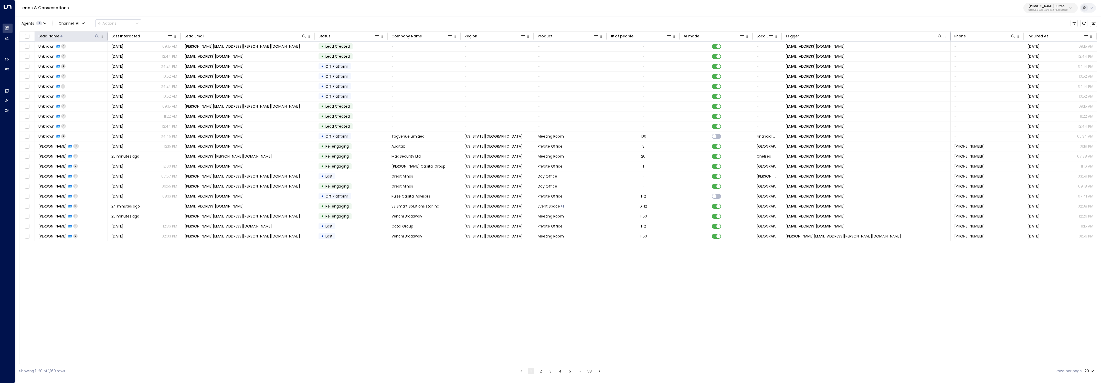
click at [98, 37] on icon at bounding box center [97, 36] width 4 height 4
type input "**********"
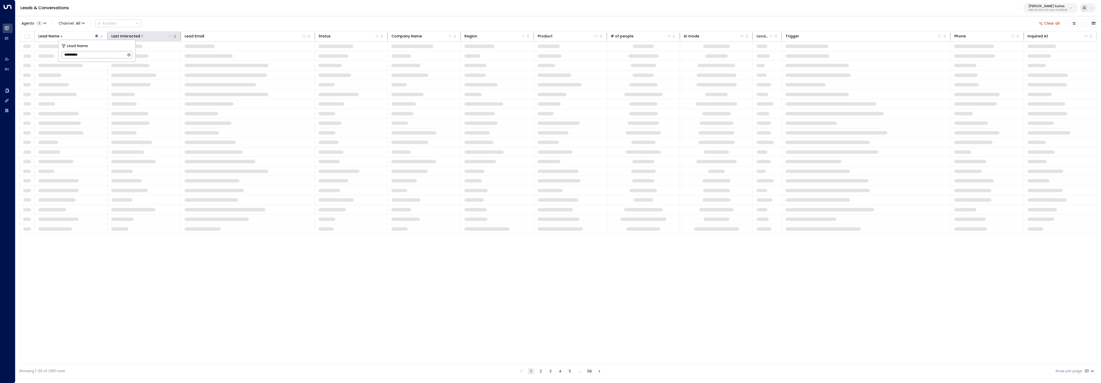
drag, startPoint x: 178, startPoint y: 19, endPoint x: 167, endPoint y: 34, distance: 18.3
click at [177, 19] on div "Agents 1 Channel: All Actions Clear all" at bounding box center [558, 23] width 1078 height 11
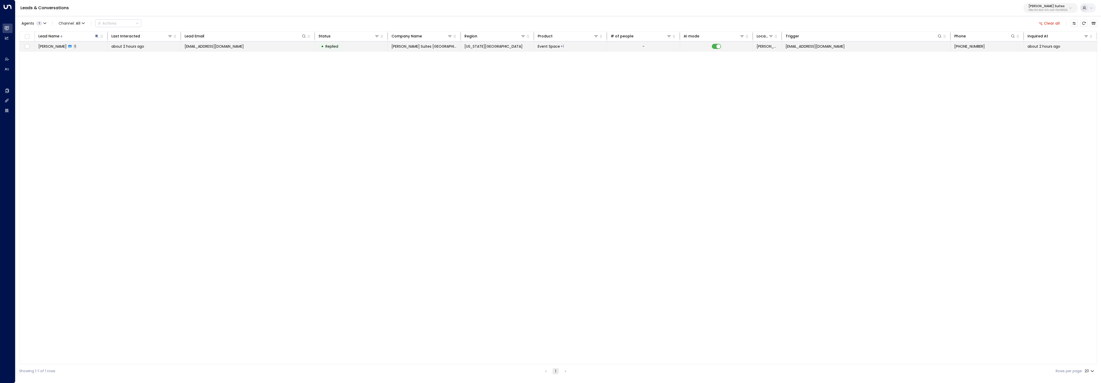
click at [169, 47] on div "about 2 hours ago" at bounding box center [144, 46] width 66 height 5
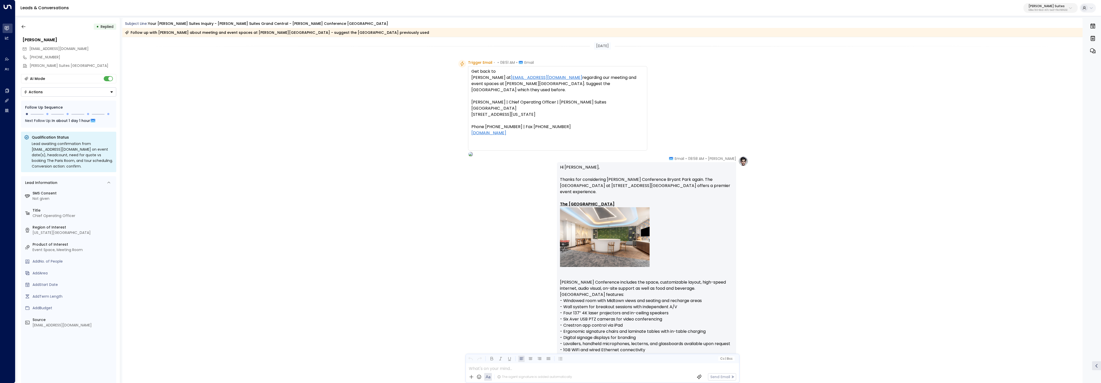
scroll to position [49, 0]
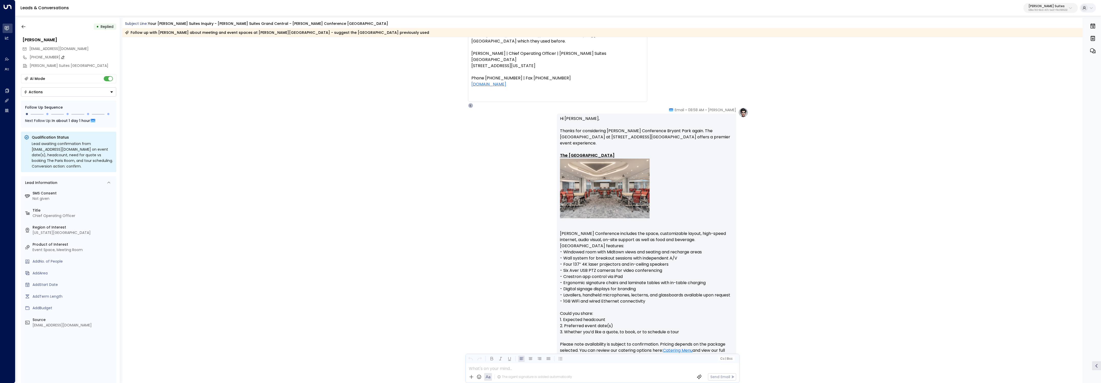
click at [61, 58] on icon at bounding box center [63, 57] width 4 height 4
drag, startPoint x: 59, startPoint y: 57, endPoint x: 23, endPoint y: 53, distance: 36.9
click at [23, 53] on div "**********" at bounding box center [68, 52] width 95 height 35
click at [23, 26] on icon "button" at bounding box center [23, 26] width 5 height 5
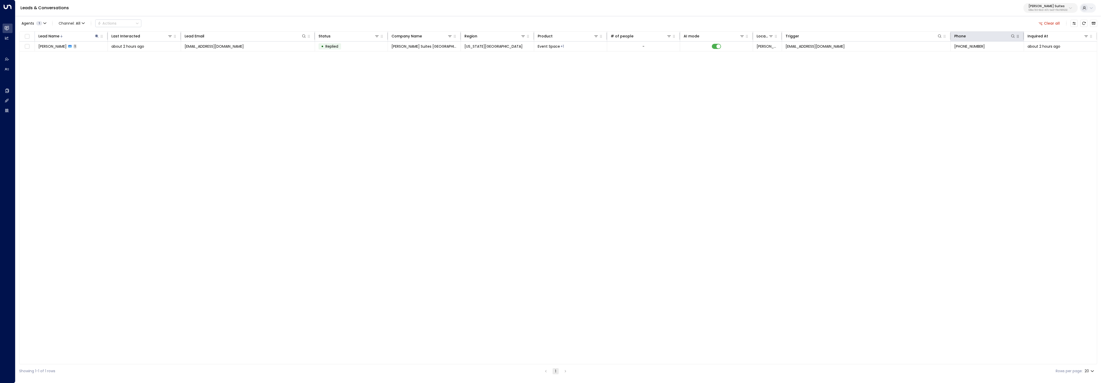
click at [1016, 38] on icon "button" at bounding box center [1018, 36] width 4 height 4
click at [1015, 37] on icon at bounding box center [1013, 36] width 4 height 4
type input "**********"
drag, startPoint x: 289, startPoint y: 189, endPoint x: 181, endPoint y: 101, distance: 139.0
click at [288, 189] on div "Lead Name Last Interacted Lead Email Status Company Name Region Product # of pe…" at bounding box center [558, 197] width 1078 height 333
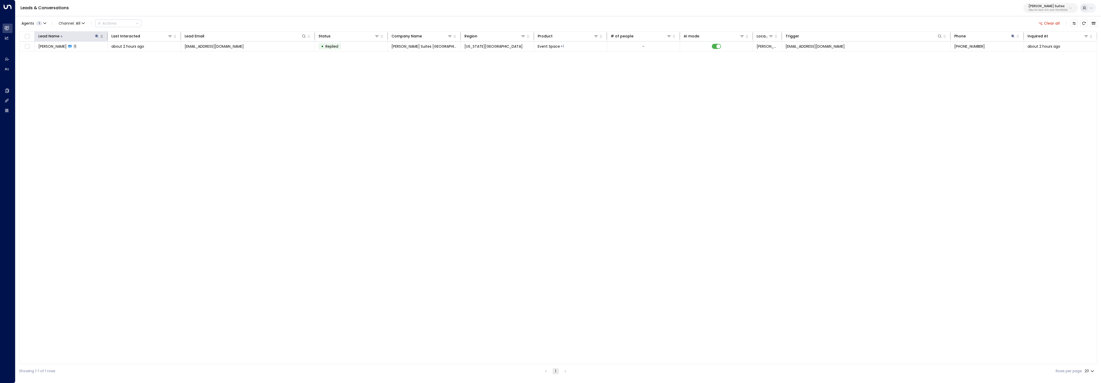
click at [96, 36] on icon at bounding box center [97, 36] width 4 height 4
click at [128, 54] on icon "button" at bounding box center [129, 55] width 4 height 4
click at [177, 91] on div "Lead Name Last Interacted Lead Email Status Company Name Region Product # of pe…" at bounding box center [558, 197] width 1078 height 333
click at [76, 49] on td "[PERSON_NAME] 1" at bounding box center [71, 46] width 73 height 10
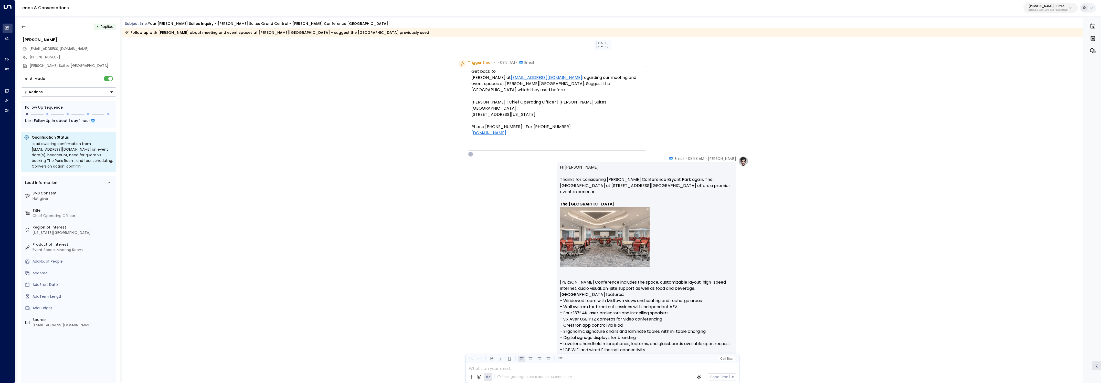
scroll to position [1, 0]
drag, startPoint x: 464, startPoint y: 63, endPoint x: 448, endPoint y: 61, distance: 16.0
click at [448, 61] on div "Trigger Email • • 08:51 AM • Email Get back to [PERSON_NAME] at [EMAIL_ADDRESS]…" at bounding box center [602, 107] width 961 height 97
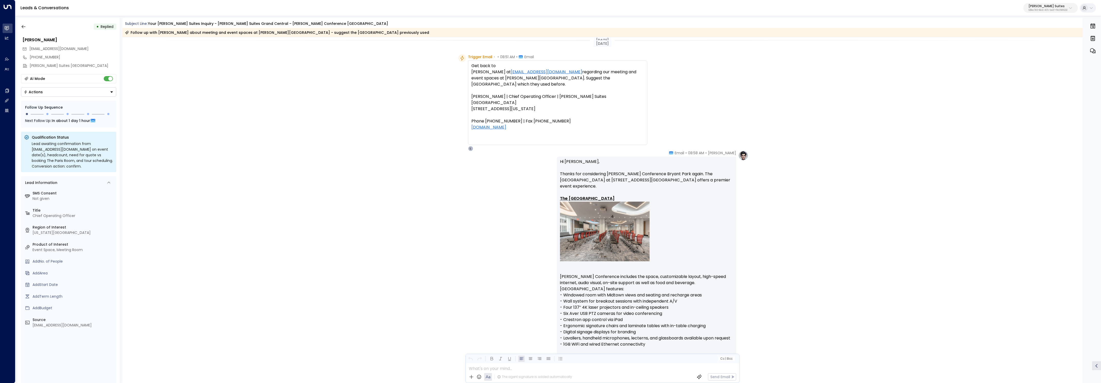
scroll to position [0, 0]
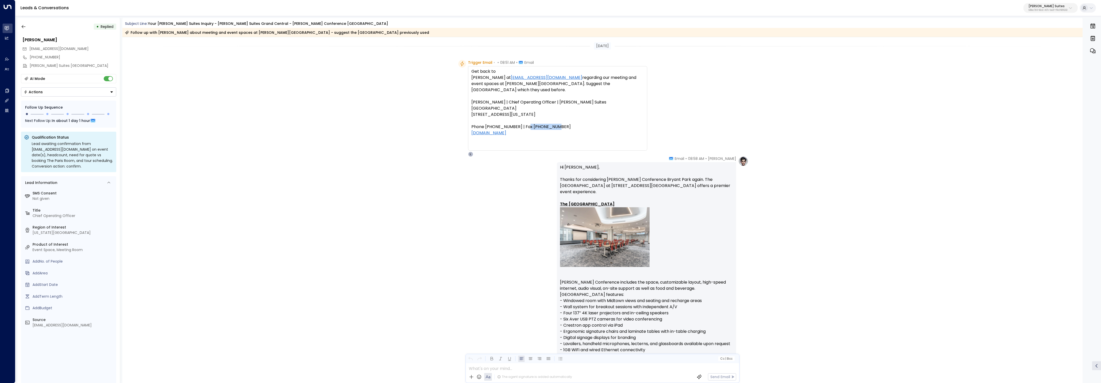
drag, startPoint x: 555, startPoint y: 122, endPoint x: 521, endPoint y: 121, distance: 33.8
click at [521, 121] on div "[PERSON_NAME] | Chief Operating Officer | [PERSON_NAME][GEOGRAPHIC_DATA][STREET…" at bounding box center [557, 117] width 173 height 37
copy div "646.695.6091"
click at [65, 57] on div "[PHONE_NUMBER]" at bounding box center [73, 57] width 87 height 5
drag, startPoint x: 59, startPoint y: 57, endPoint x: 33, endPoint y: 56, distance: 25.4
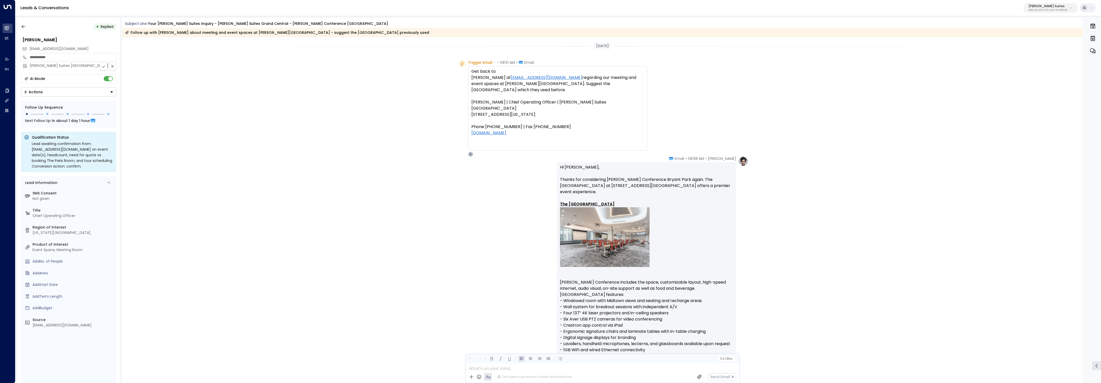
click at [33, 56] on input "**********" at bounding box center [72, 57] width 85 height 5
click at [23, 23] on button "button" at bounding box center [23, 26] width 9 height 9
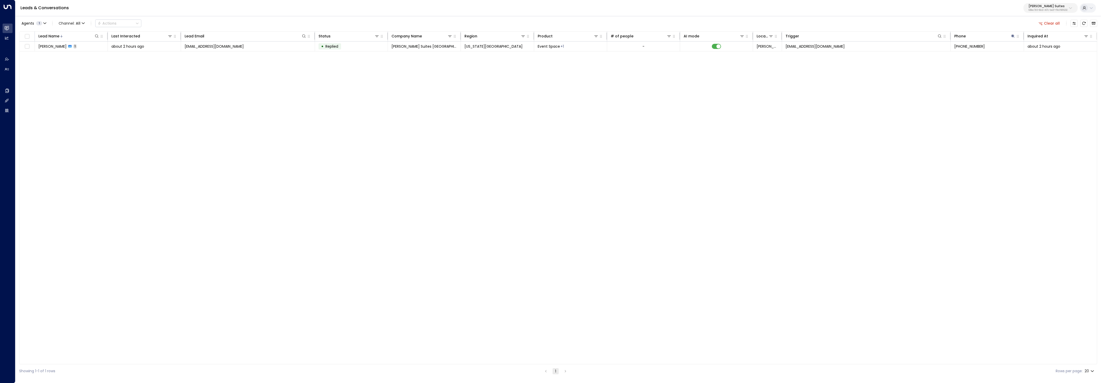
click at [1051, 23] on button "Clear all" at bounding box center [1050, 23] width 26 height 7
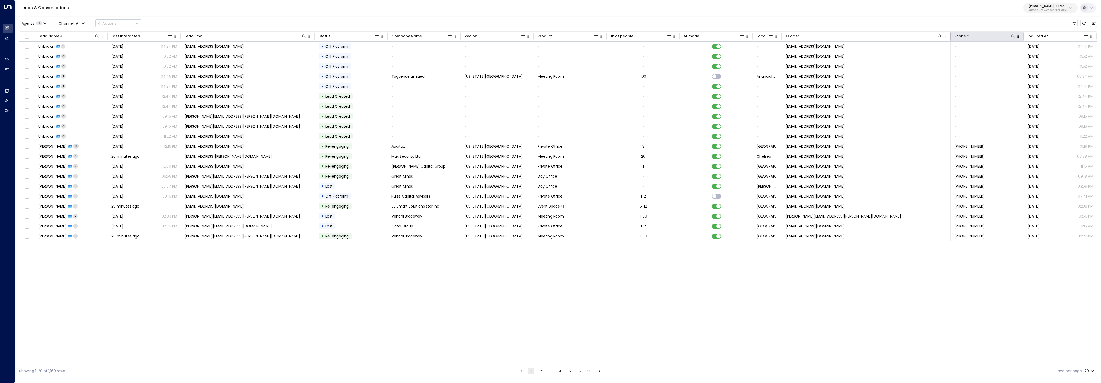
click at [1011, 37] on icon at bounding box center [1013, 36] width 4 height 4
type input "**********"
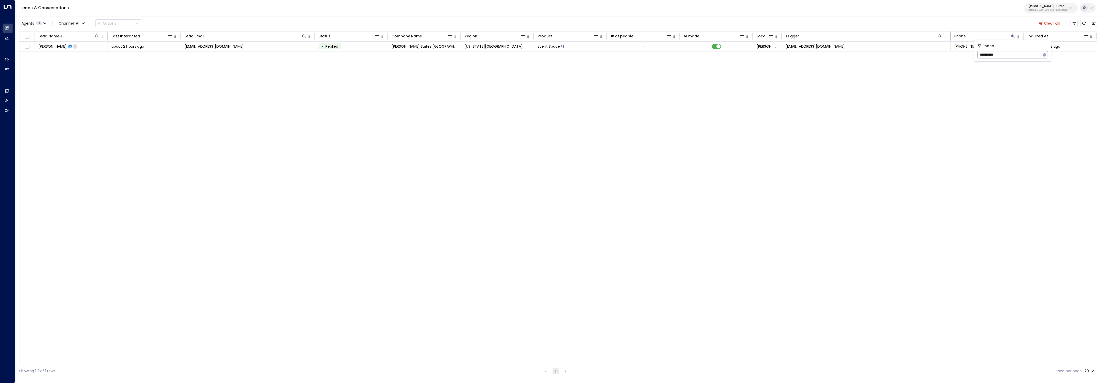
click at [930, 254] on div "Lead Name Last Interacted Lead Email Status Company Name Region Product # of pe…" at bounding box center [558, 197] width 1078 height 333
click at [1037, 12] on button "[PERSON_NAME] Suites 638ec7b5-66cb-467c-be2f-f19c05816232" at bounding box center [1051, 8] width 54 height 10
type input "****"
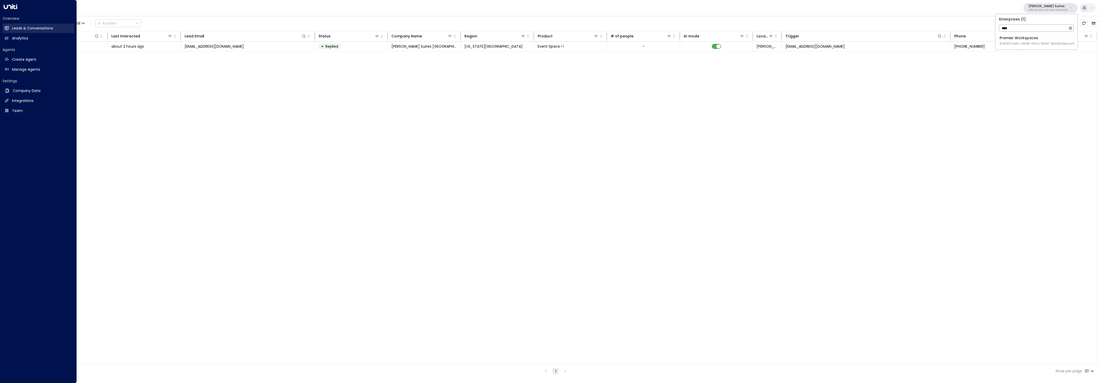
click at [11, 27] on link "Leads & Conversations Leads & Conversations" at bounding box center [38, 28] width 71 height 9
click at [7, 29] on icon at bounding box center [7, 27] width 4 height 3
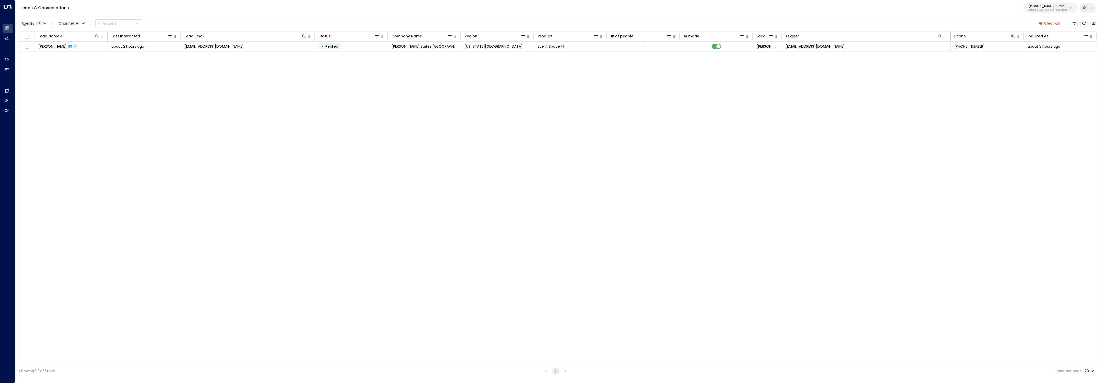
click at [1057, 25] on button "Clear all" at bounding box center [1050, 23] width 26 height 7
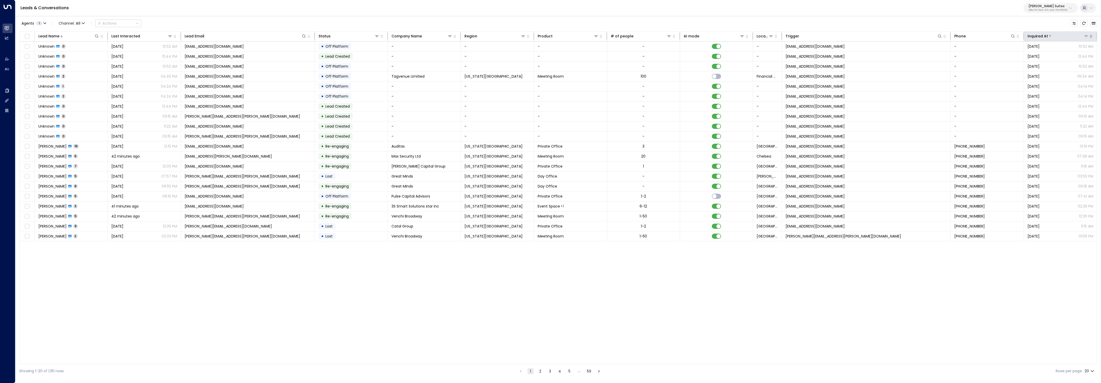
click at [1068, 38] on div at bounding box center [1068, 36] width 41 height 5
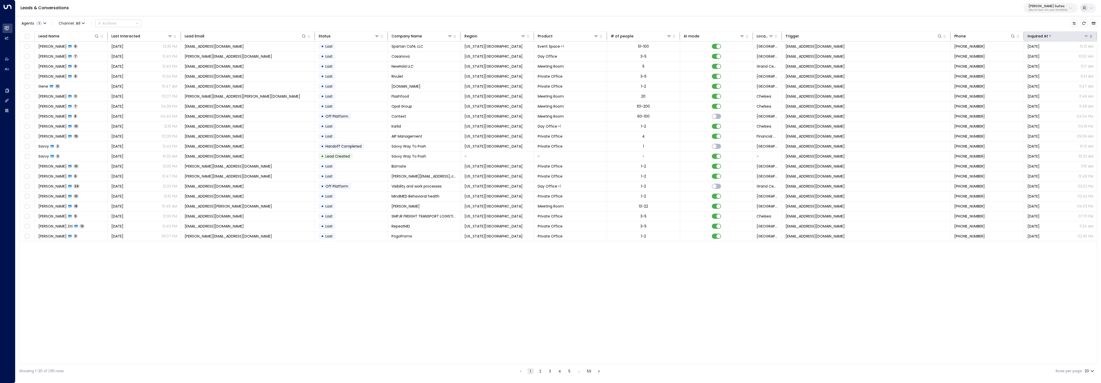
click at [1068, 38] on div at bounding box center [1068, 36] width 41 height 5
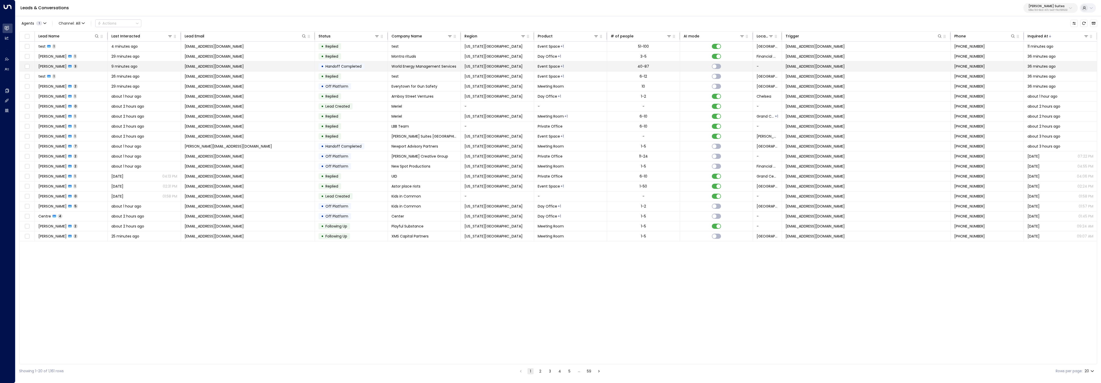
click at [774, 66] on td "-" at bounding box center [767, 66] width 29 height 10
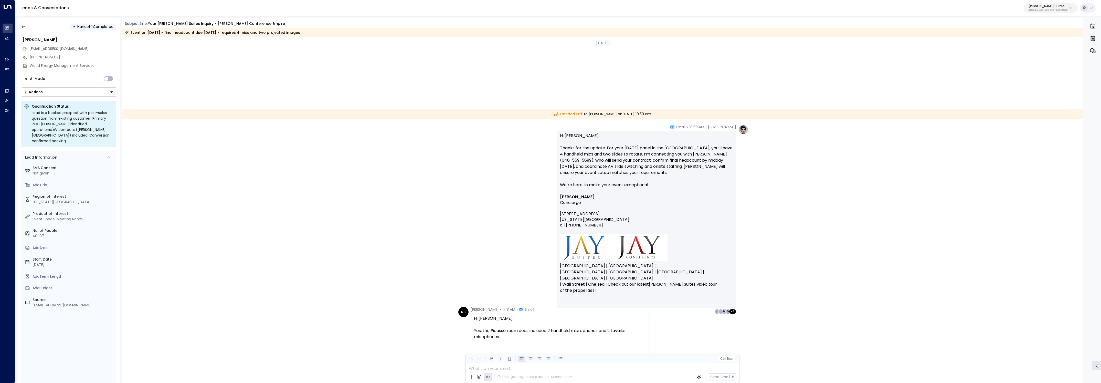
scroll to position [5451, 0]
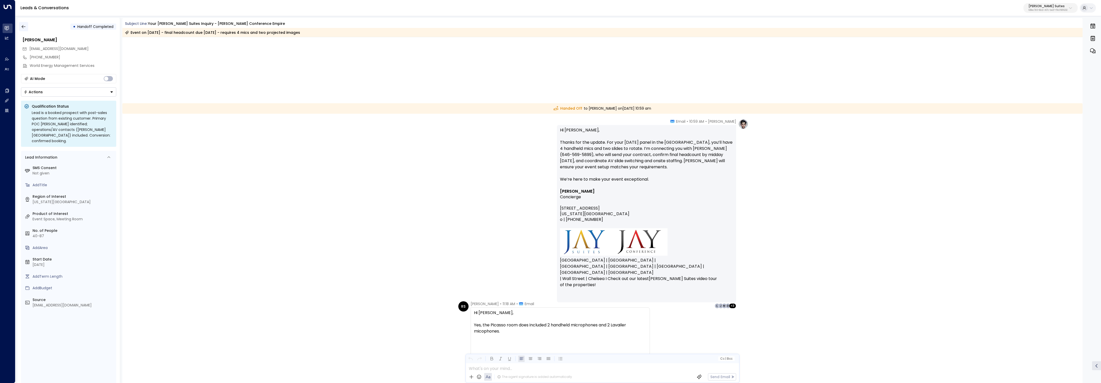
click at [24, 25] on icon "button" at bounding box center [23, 26] width 5 height 5
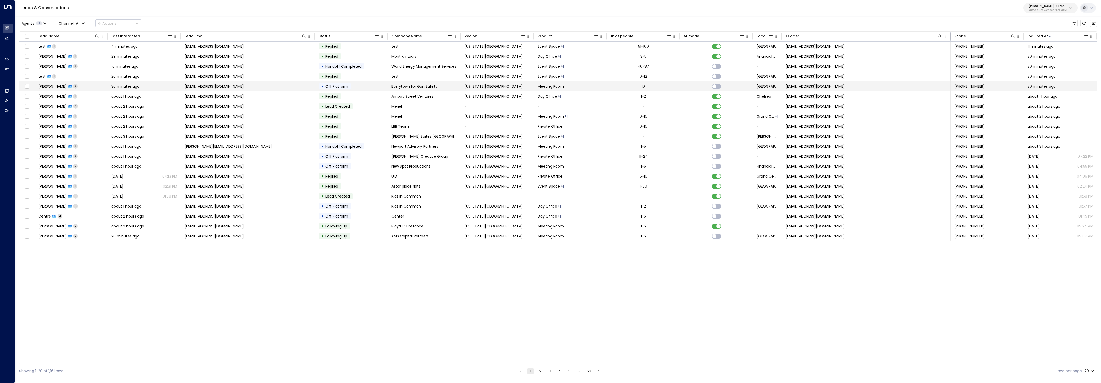
click at [94, 85] on td "[PERSON_NAME] 2" at bounding box center [71, 86] width 73 height 10
